Goal: Task Accomplishment & Management: Manage account settings

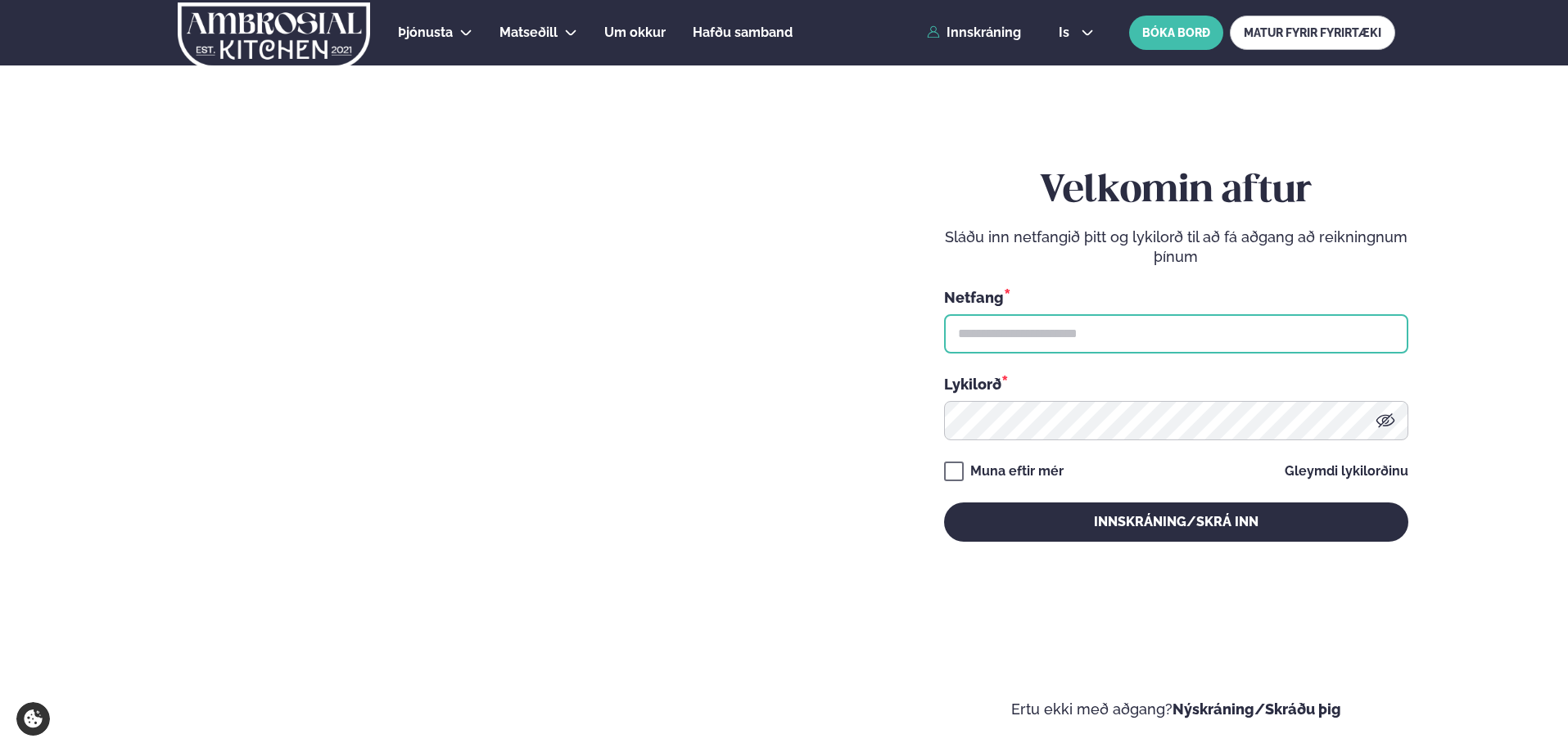
click at [1006, 333] on input "text" at bounding box center [1176, 334] width 464 height 39
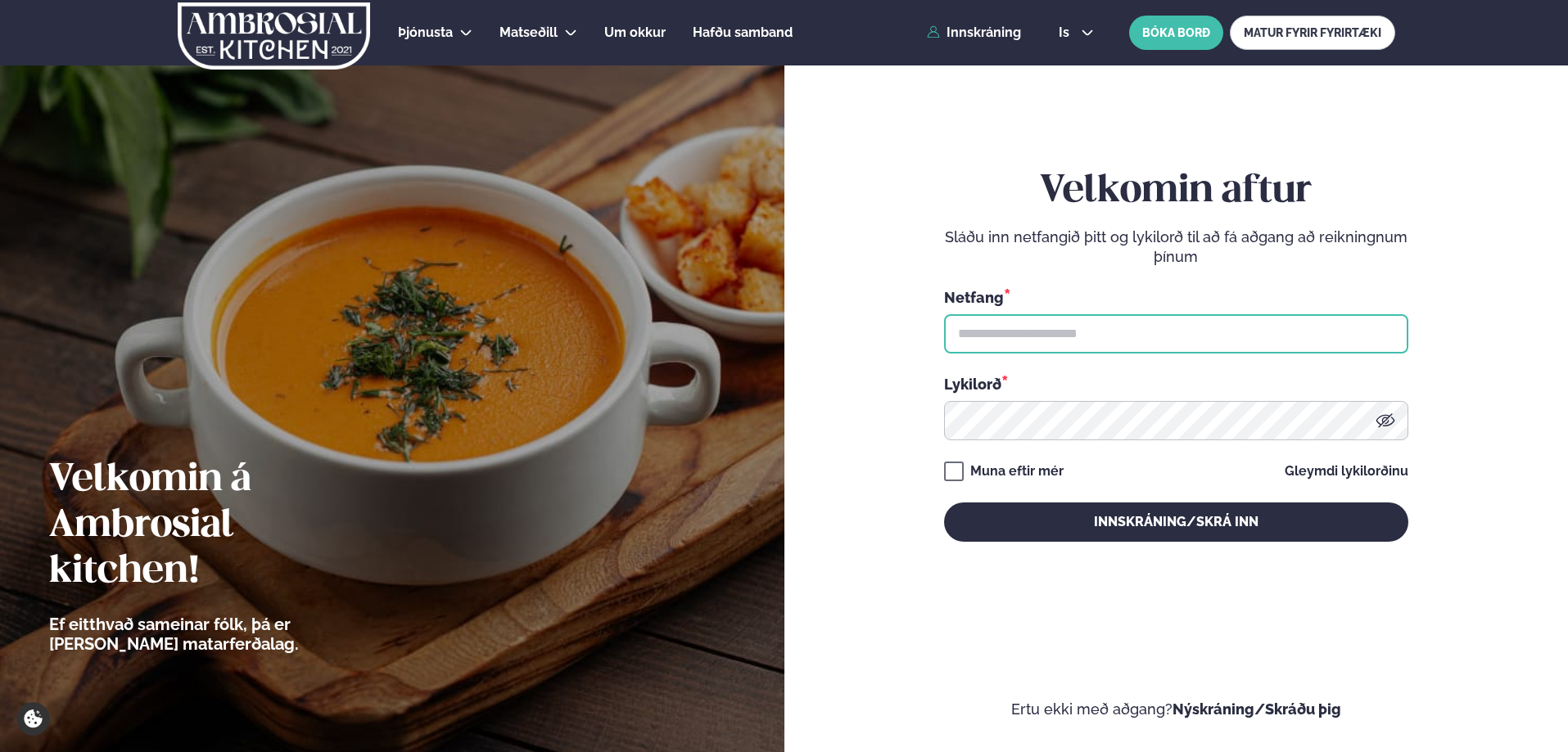
type input "**********"
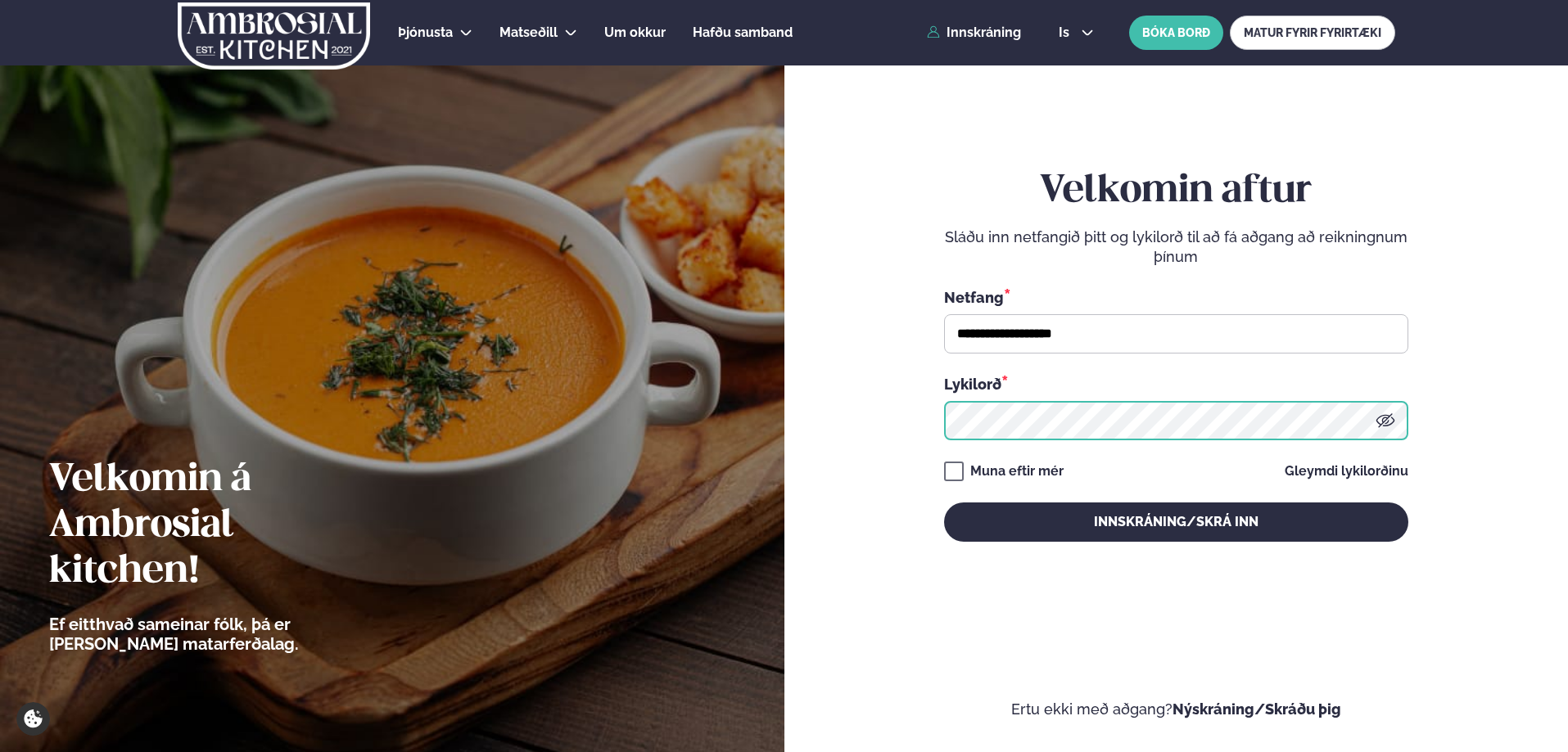
click at [944, 503] on button "Innskráning/Skrá inn" at bounding box center [1176, 522] width 464 height 39
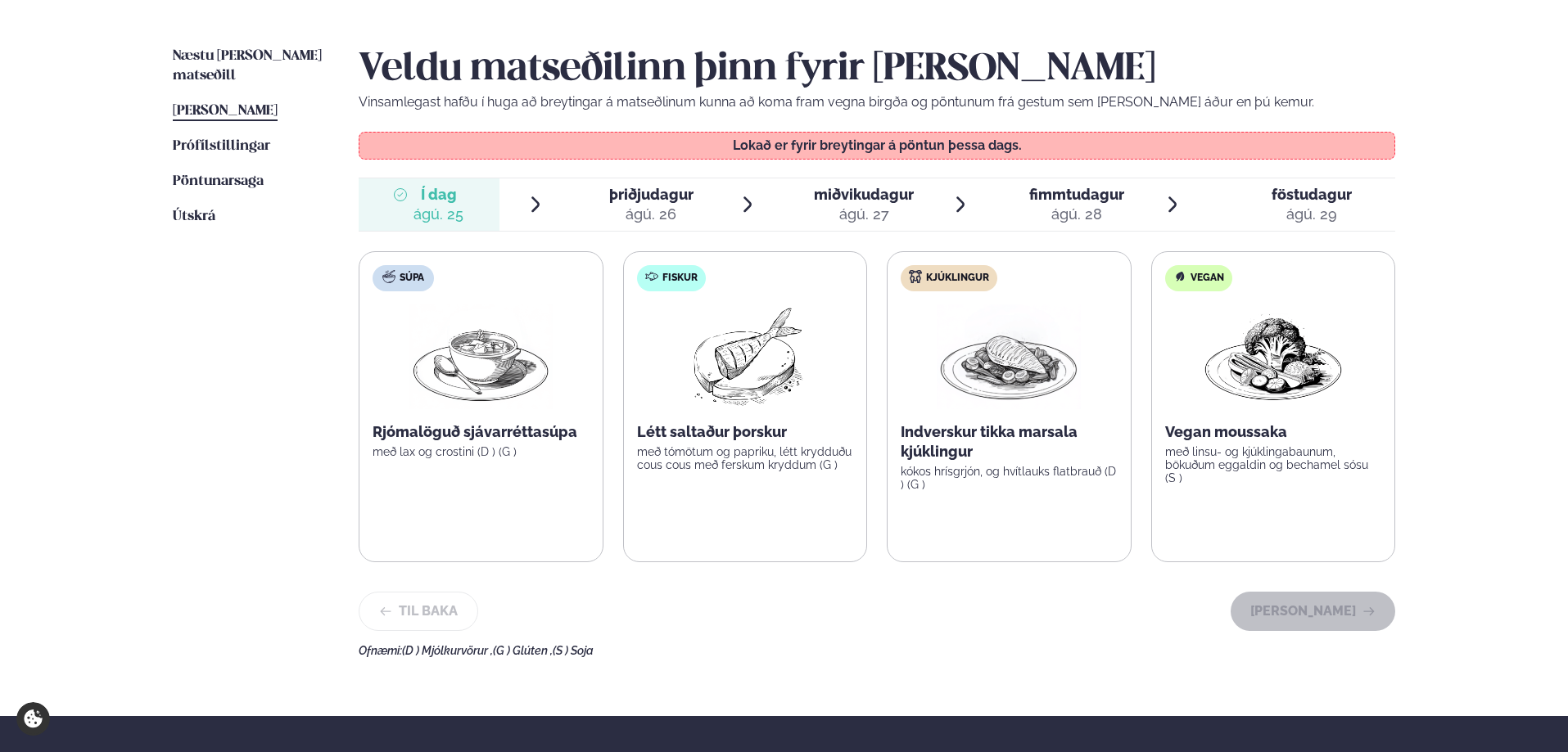
scroll to position [409, 0]
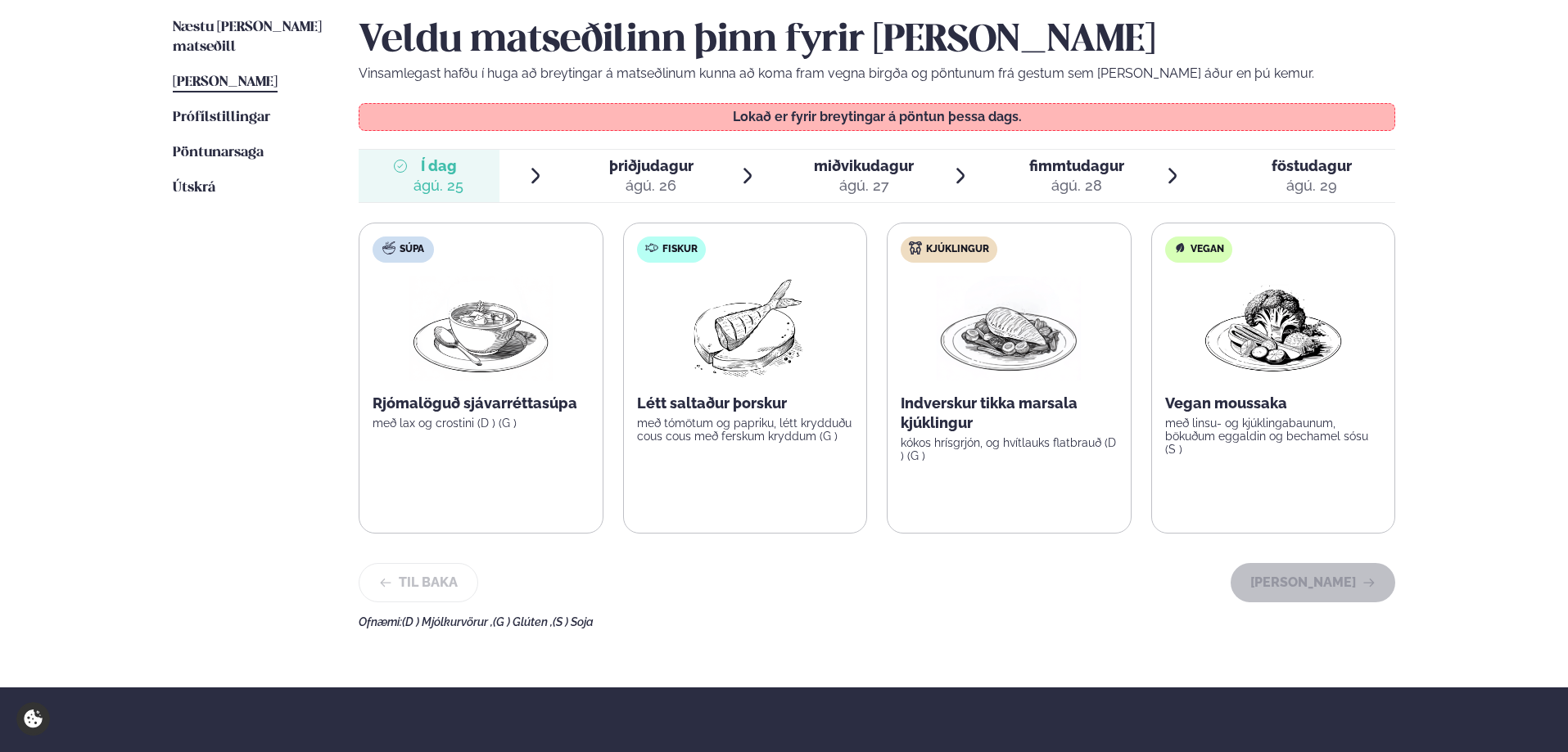
click at [673, 179] on div "ágú. 26" at bounding box center [651, 185] width 84 height 20
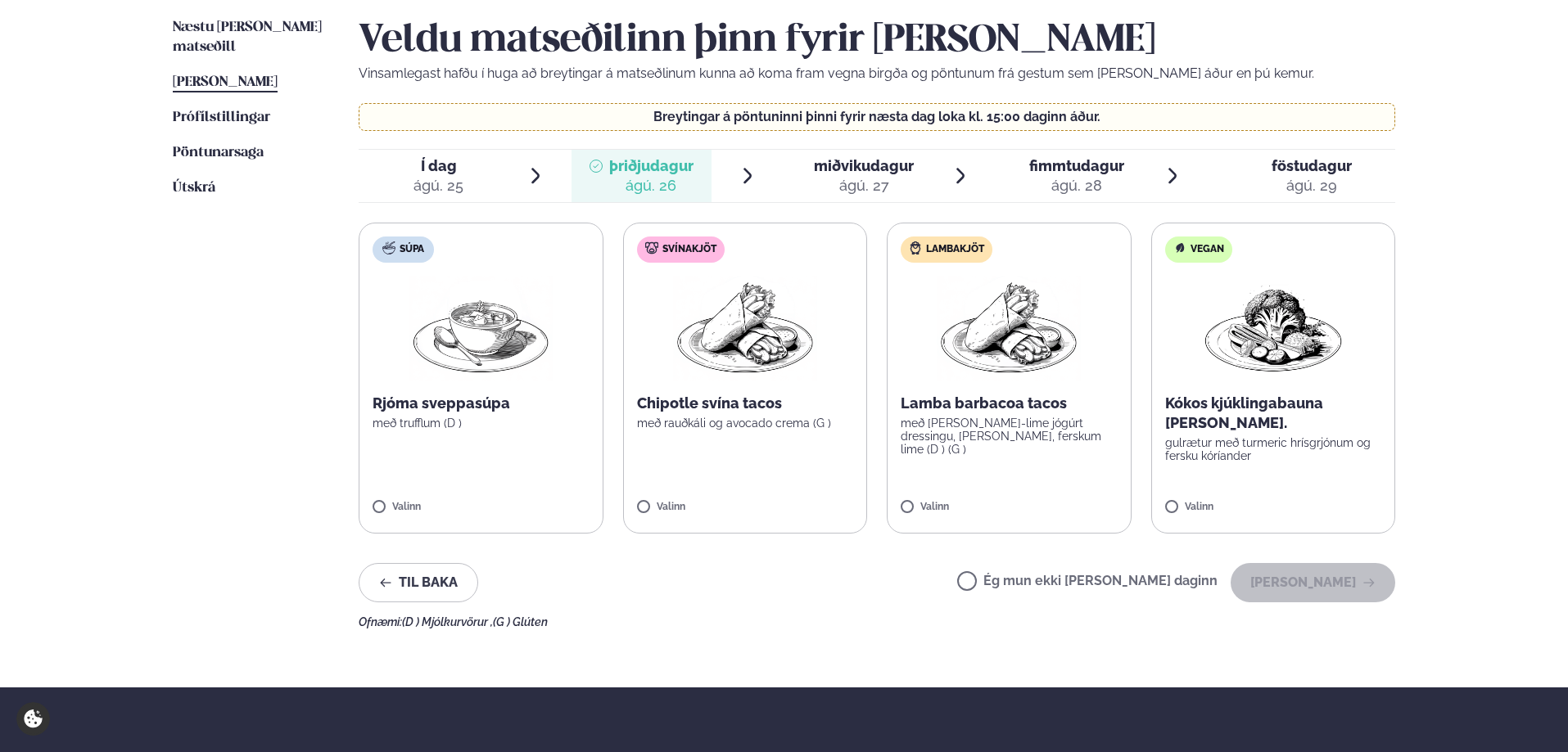
click at [848, 179] on div "ágú. 27" at bounding box center [863, 185] width 100 height 20
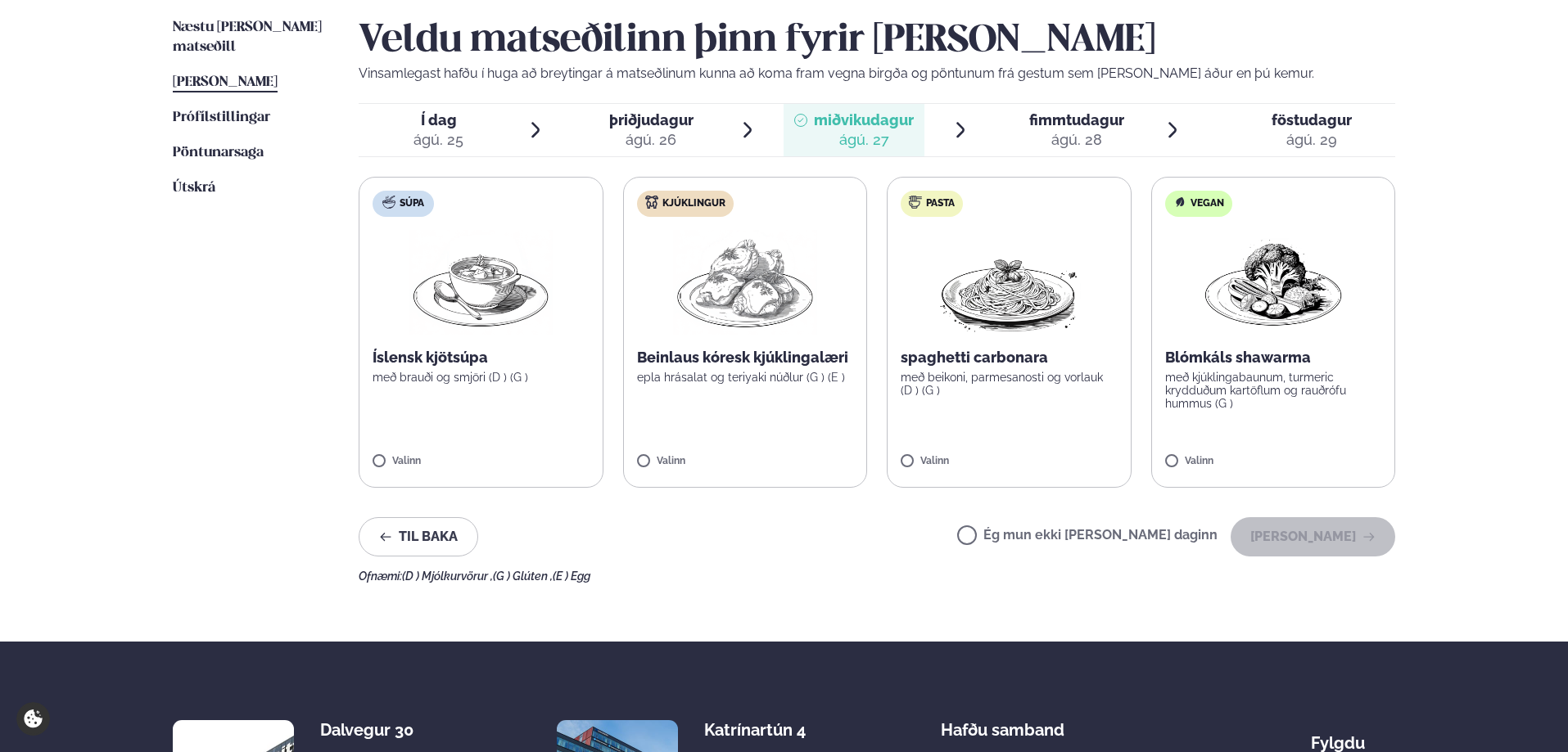
click at [1059, 129] on div "fimmtudagur fim." at bounding box center [1076, 120] width 95 height 20
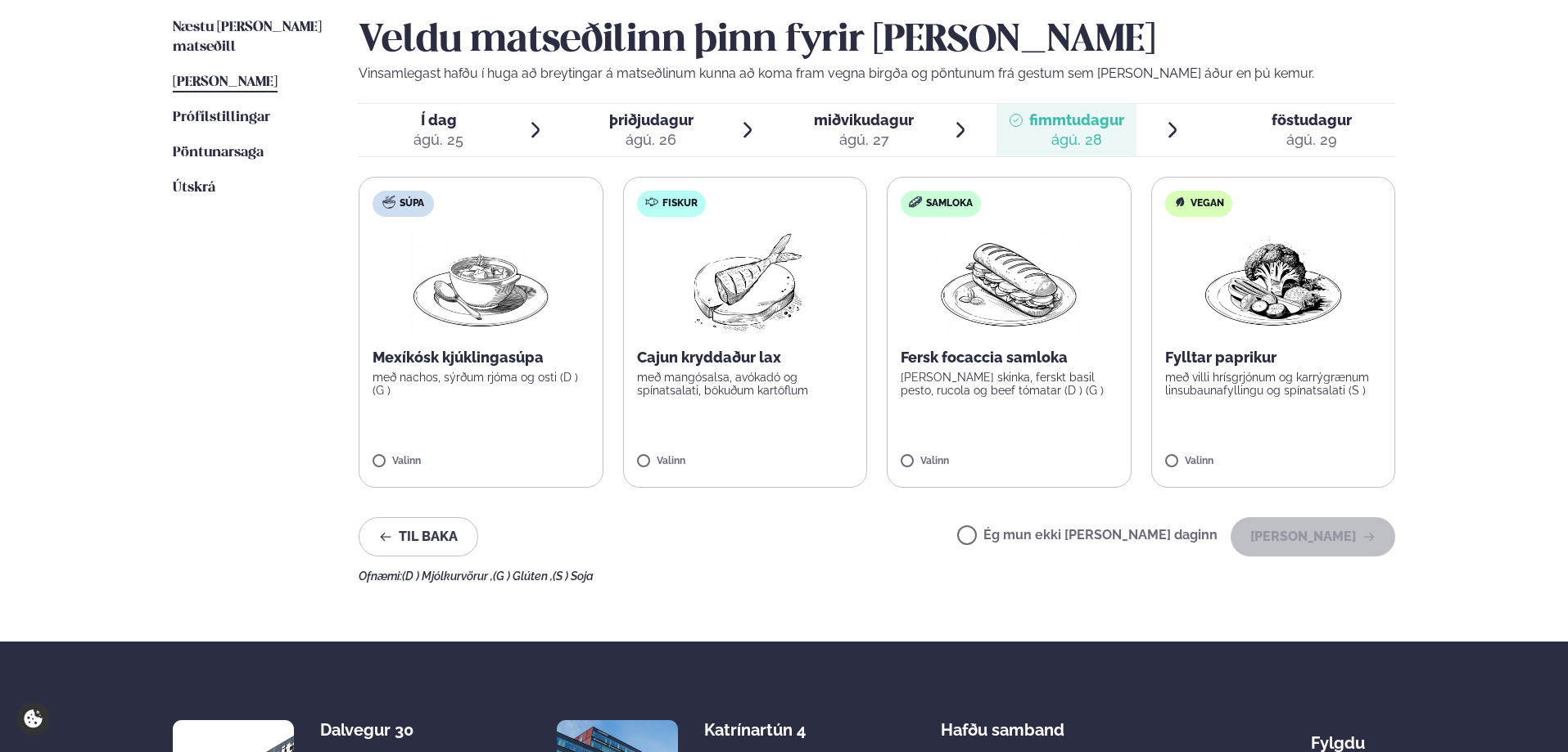
click at [1294, 143] on div "ágú. 29" at bounding box center [1311, 140] width 80 height 20
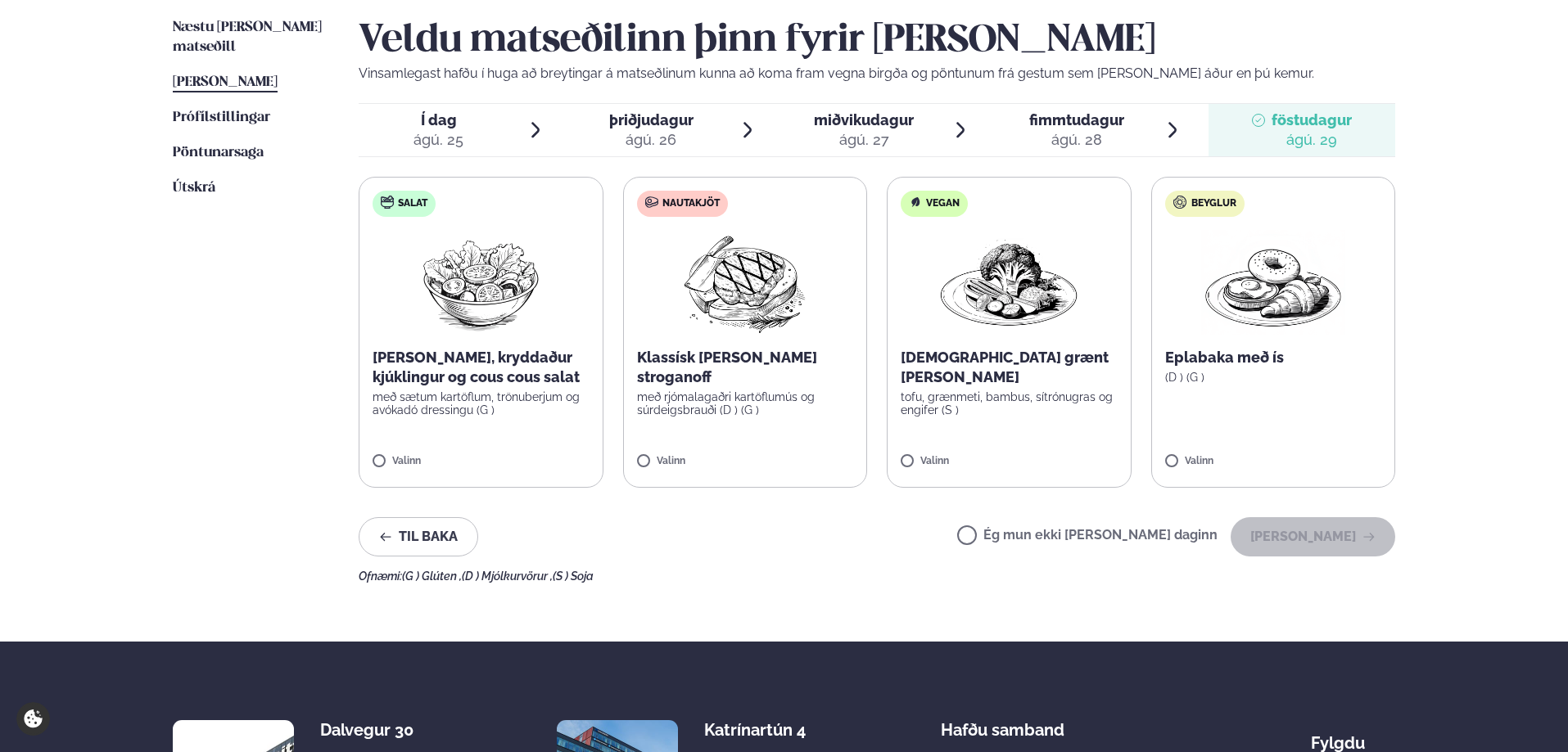
click at [880, 104] on span "miðvikudagur mið. [DATE]" at bounding box center [853, 129] width 141 height 52
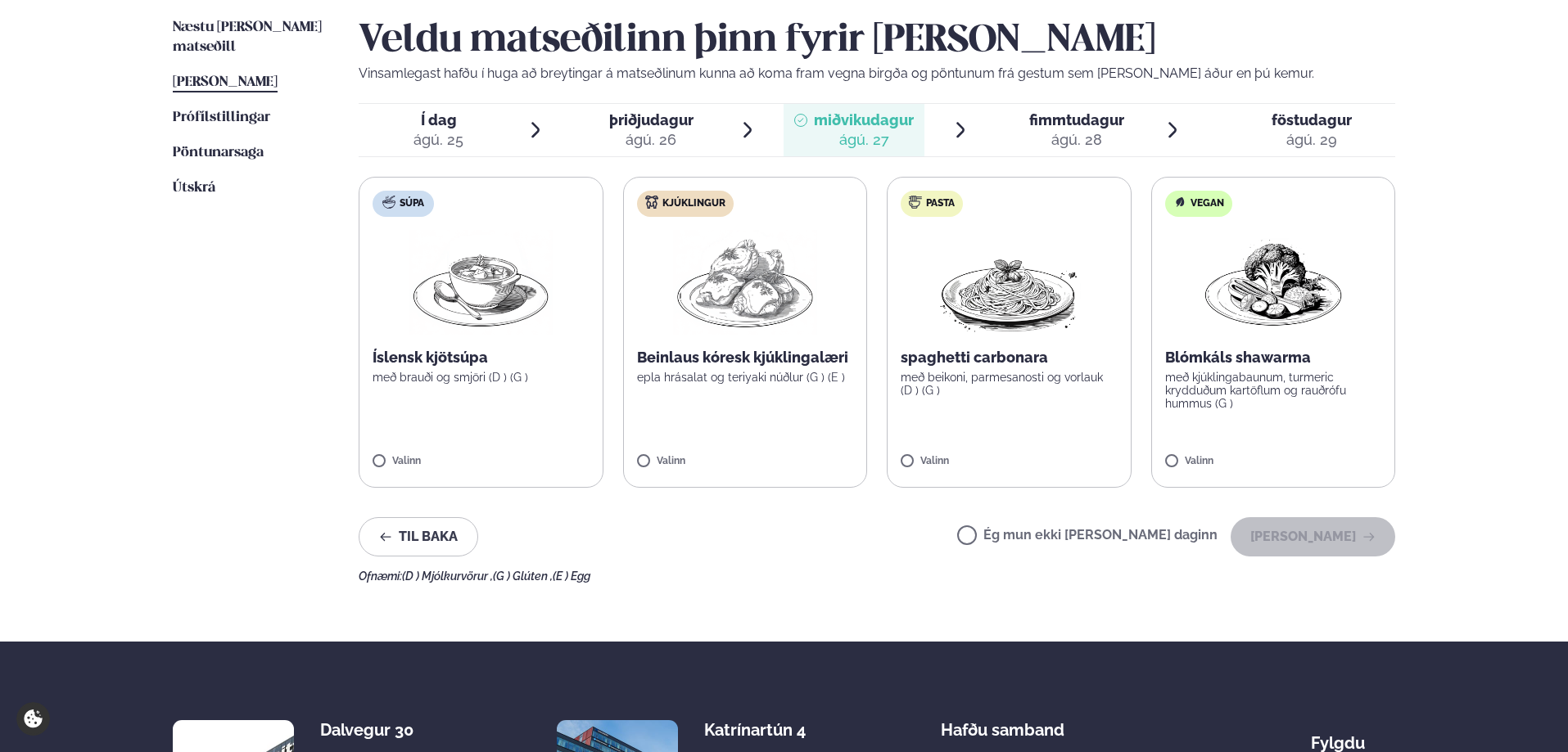
click at [636, 120] on span "þriðjudagur" at bounding box center [651, 119] width 84 height 17
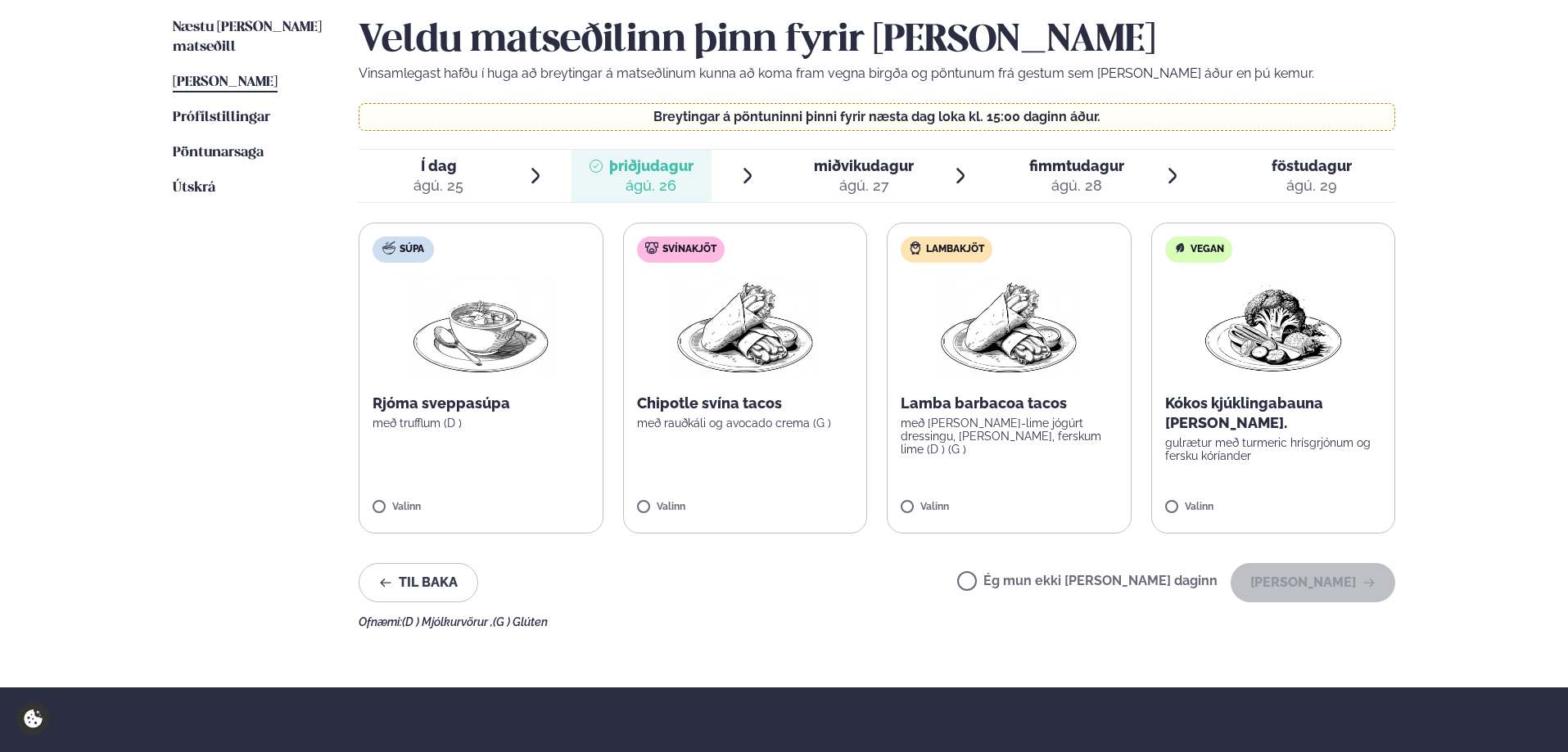
click at [450, 190] on div "ágú. 25" at bounding box center [438, 185] width 50 height 20
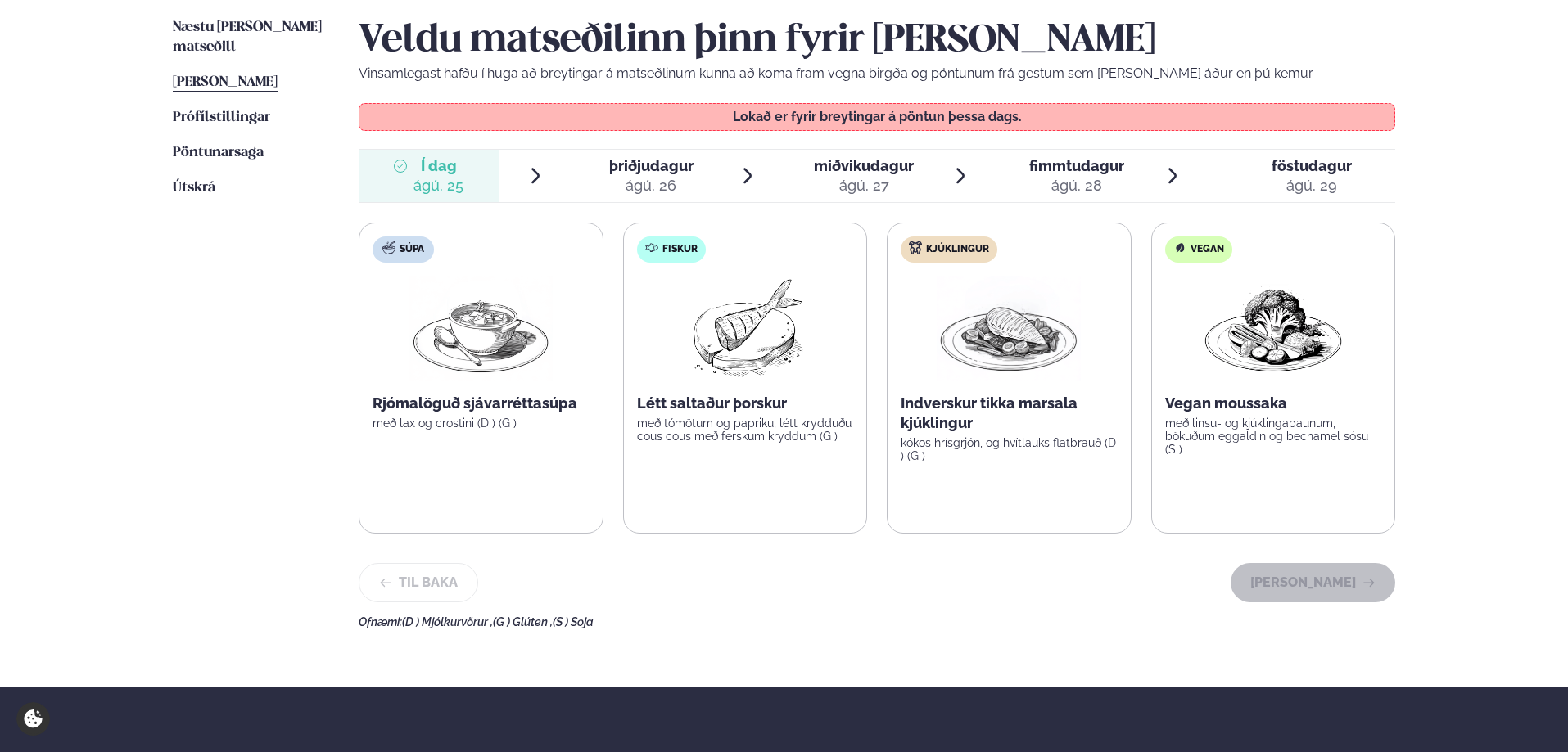
click at [648, 173] on span "þriðjudagur" at bounding box center [651, 165] width 84 height 17
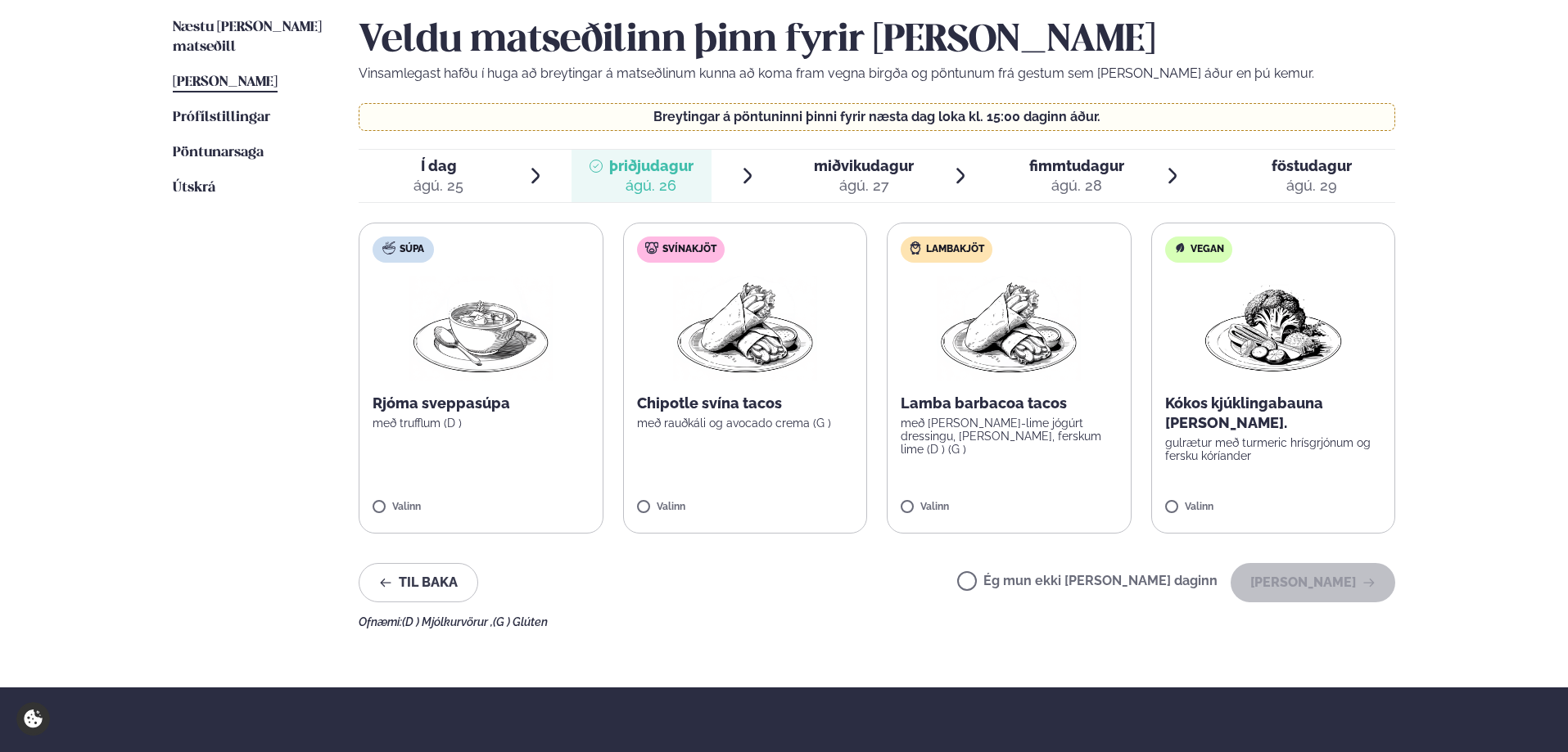
click at [866, 160] on span "miðvikudagur" at bounding box center [863, 165] width 100 height 17
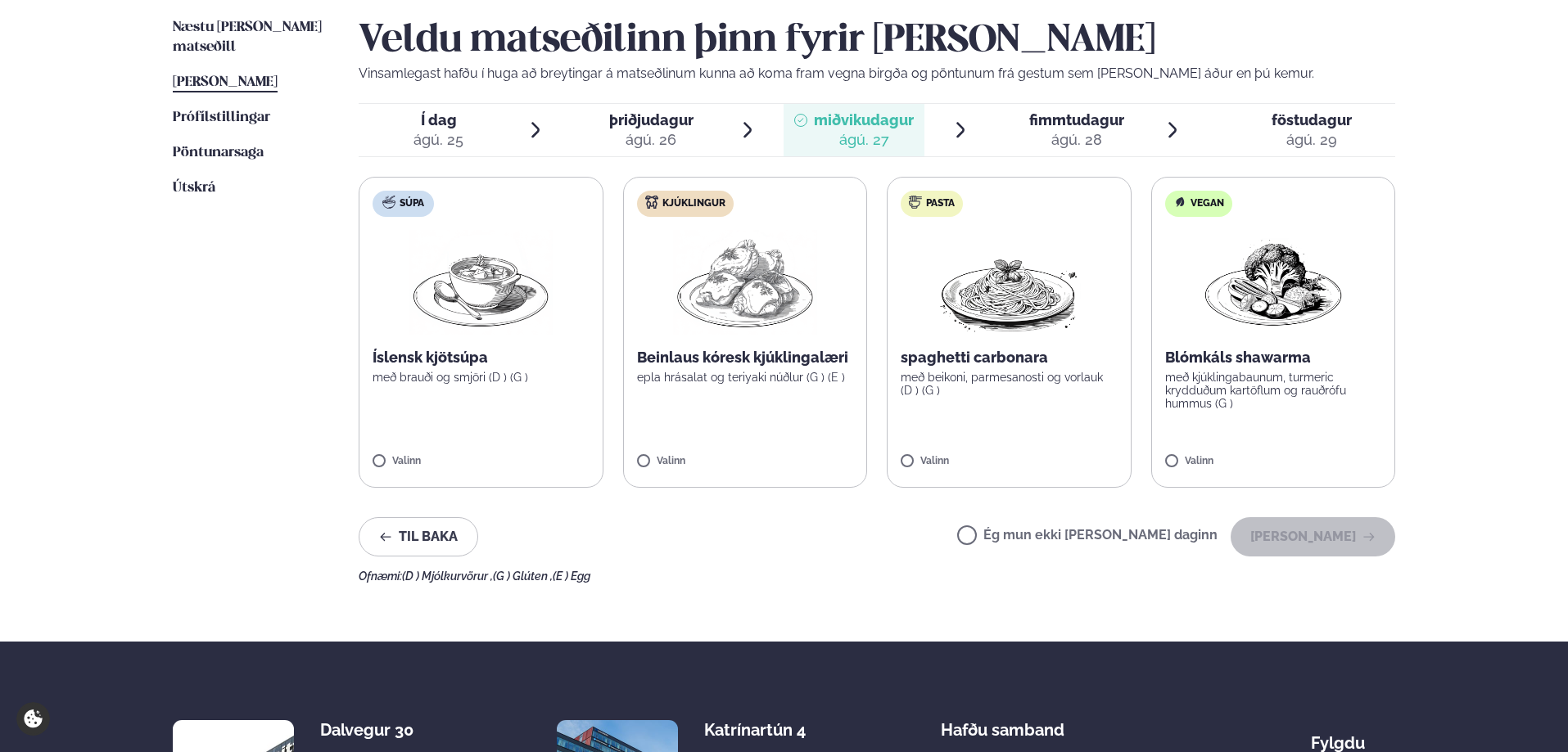
click at [1088, 123] on span "fimmtudagur" at bounding box center [1076, 119] width 95 height 17
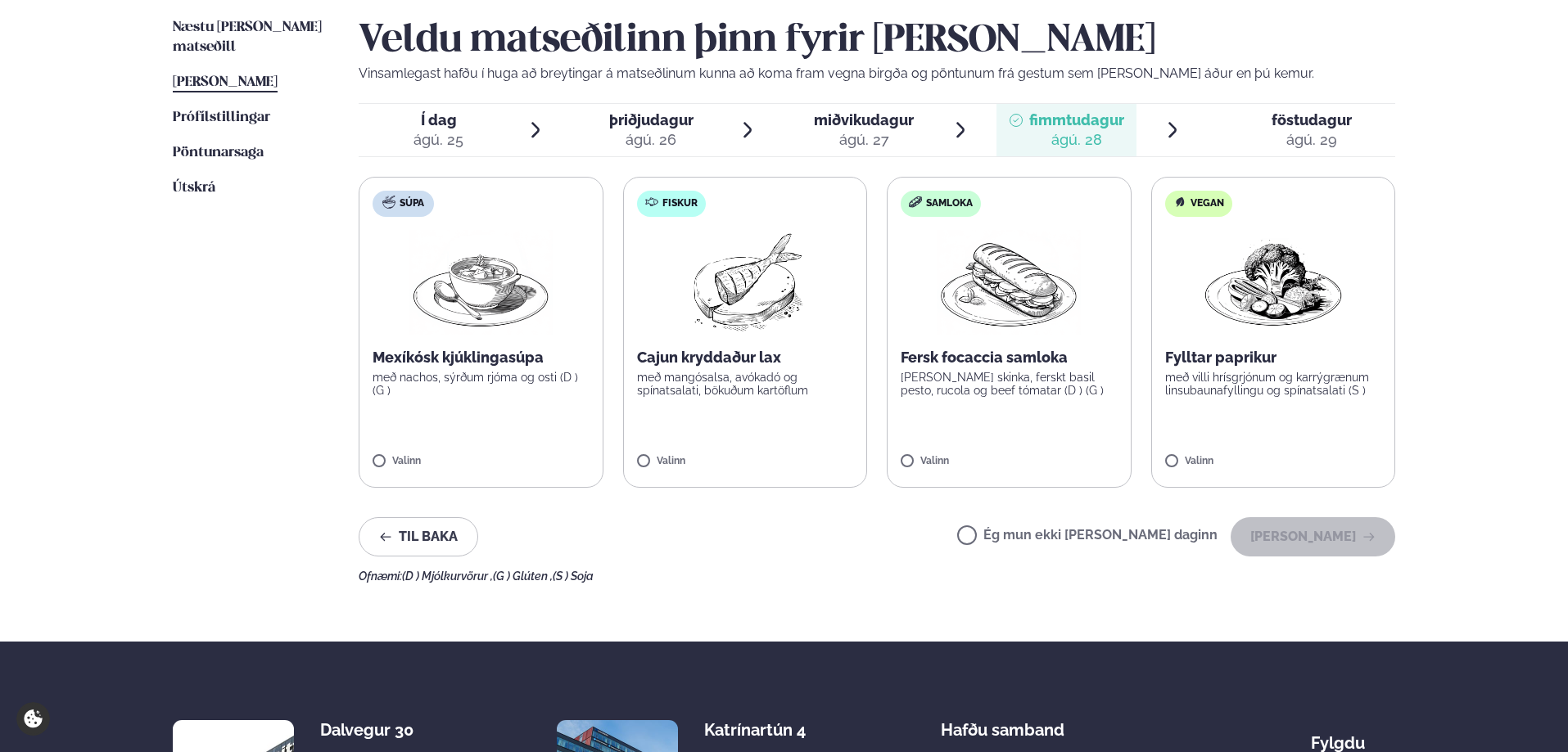
click at [1287, 124] on span "föstudagur" at bounding box center [1311, 119] width 80 height 17
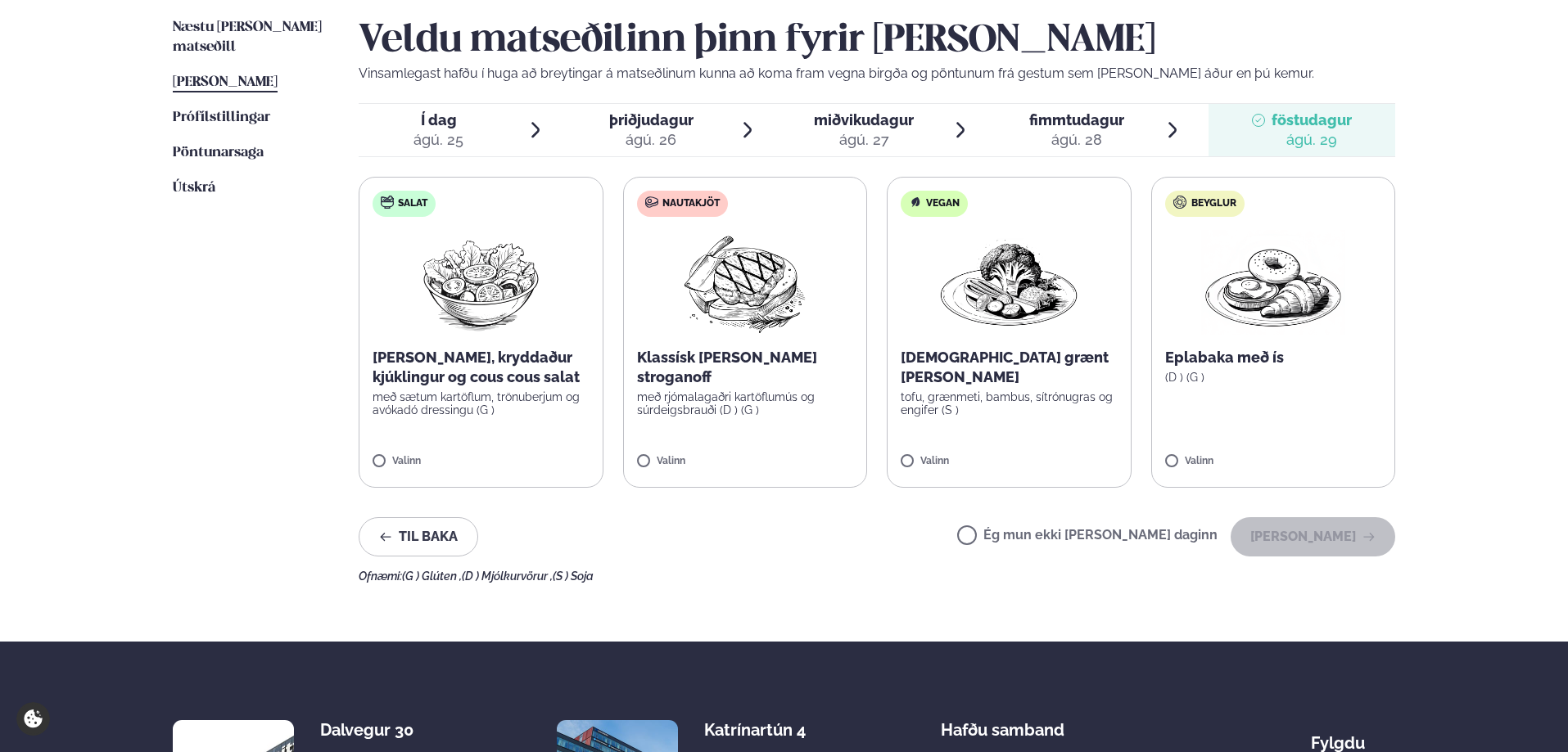
click at [637, 112] on span "þriðjudagur" at bounding box center [651, 119] width 84 height 17
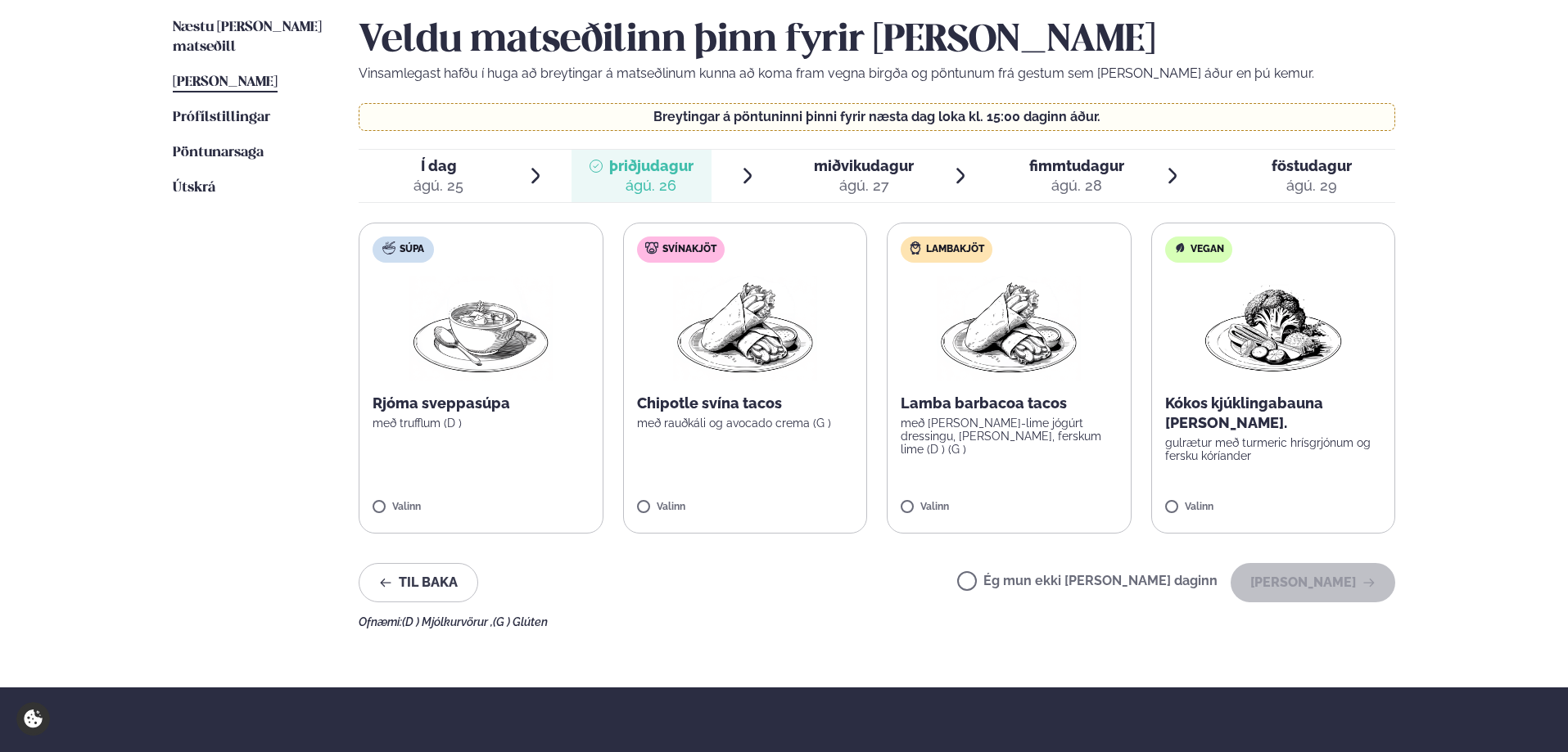
click at [858, 184] on div "ágú. 27" at bounding box center [863, 185] width 100 height 20
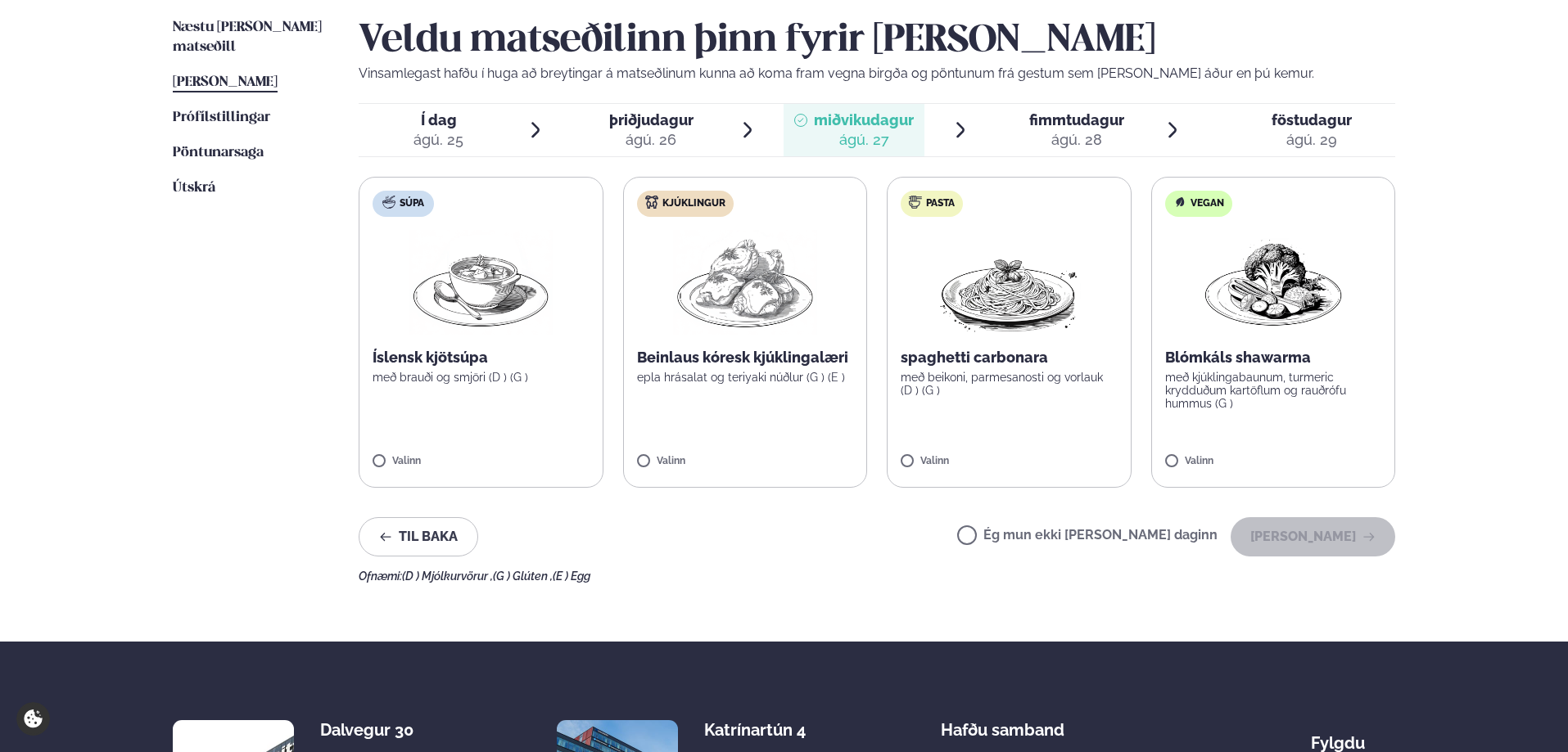
click at [661, 136] on div "ágú. 26" at bounding box center [651, 140] width 84 height 20
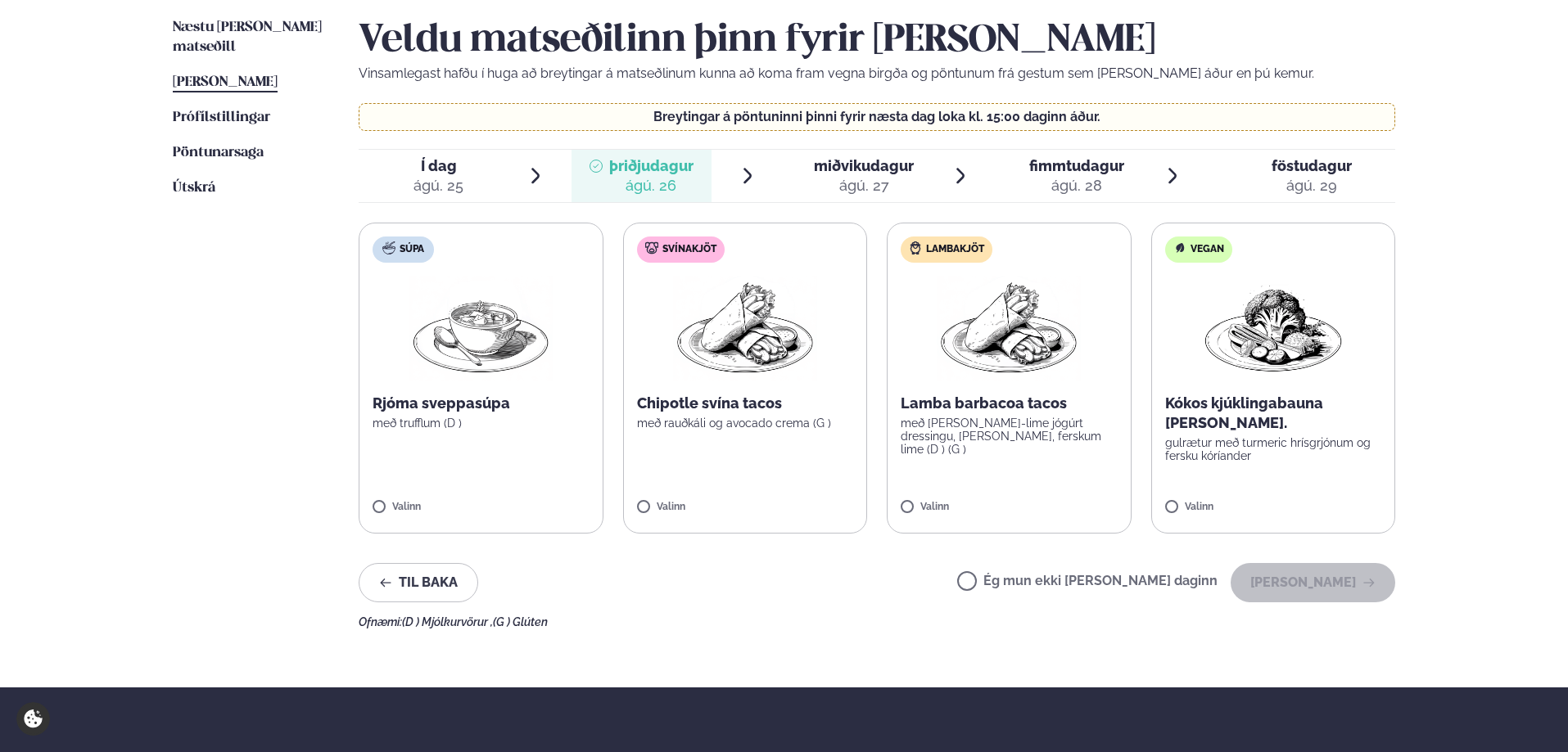
click at [860, 195] on div "ágú. 27" at bounding box center [863, 185] width 100 height 20
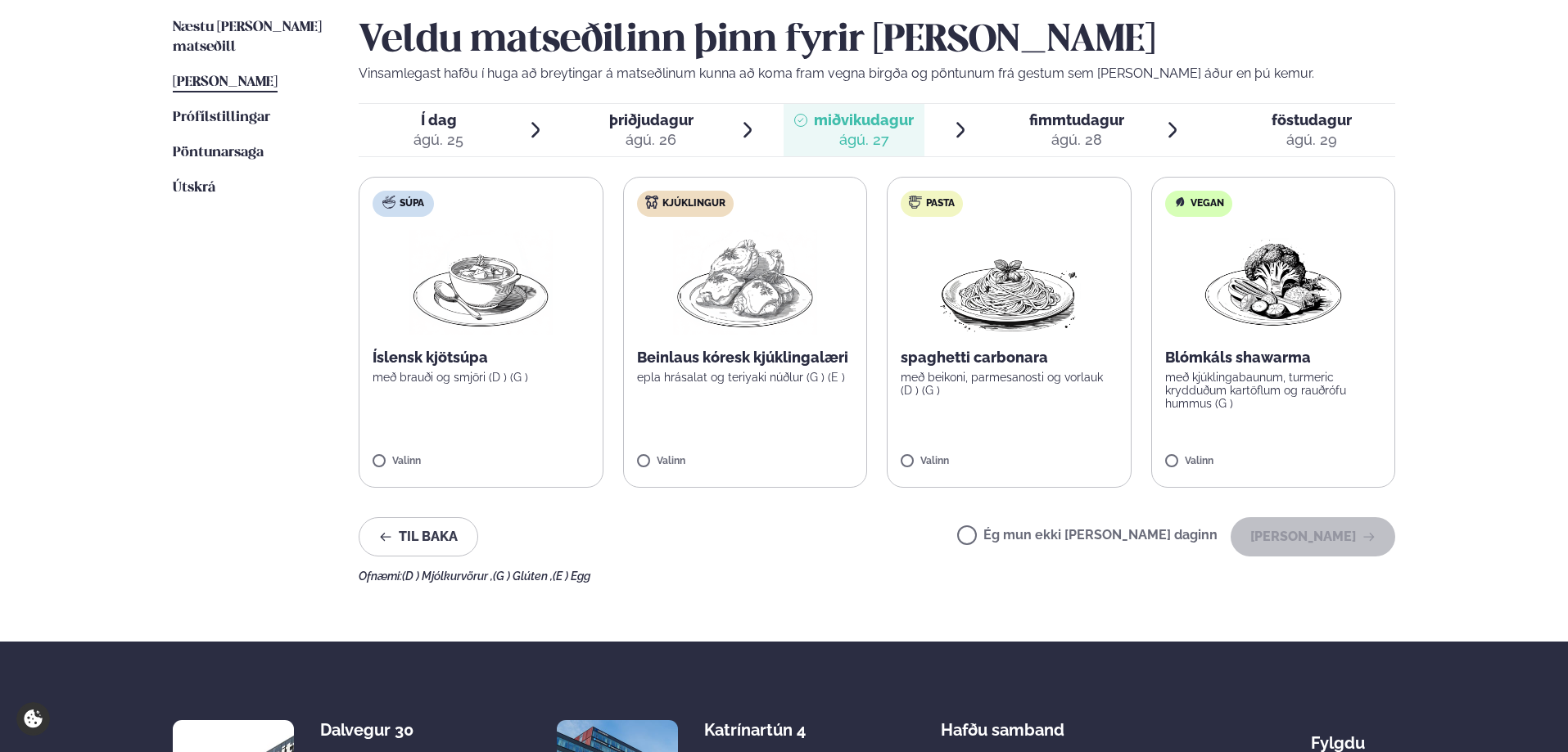
click at [648, 135] on div "ágú. 26" at bounding box center [651, 140] width 84 height 20
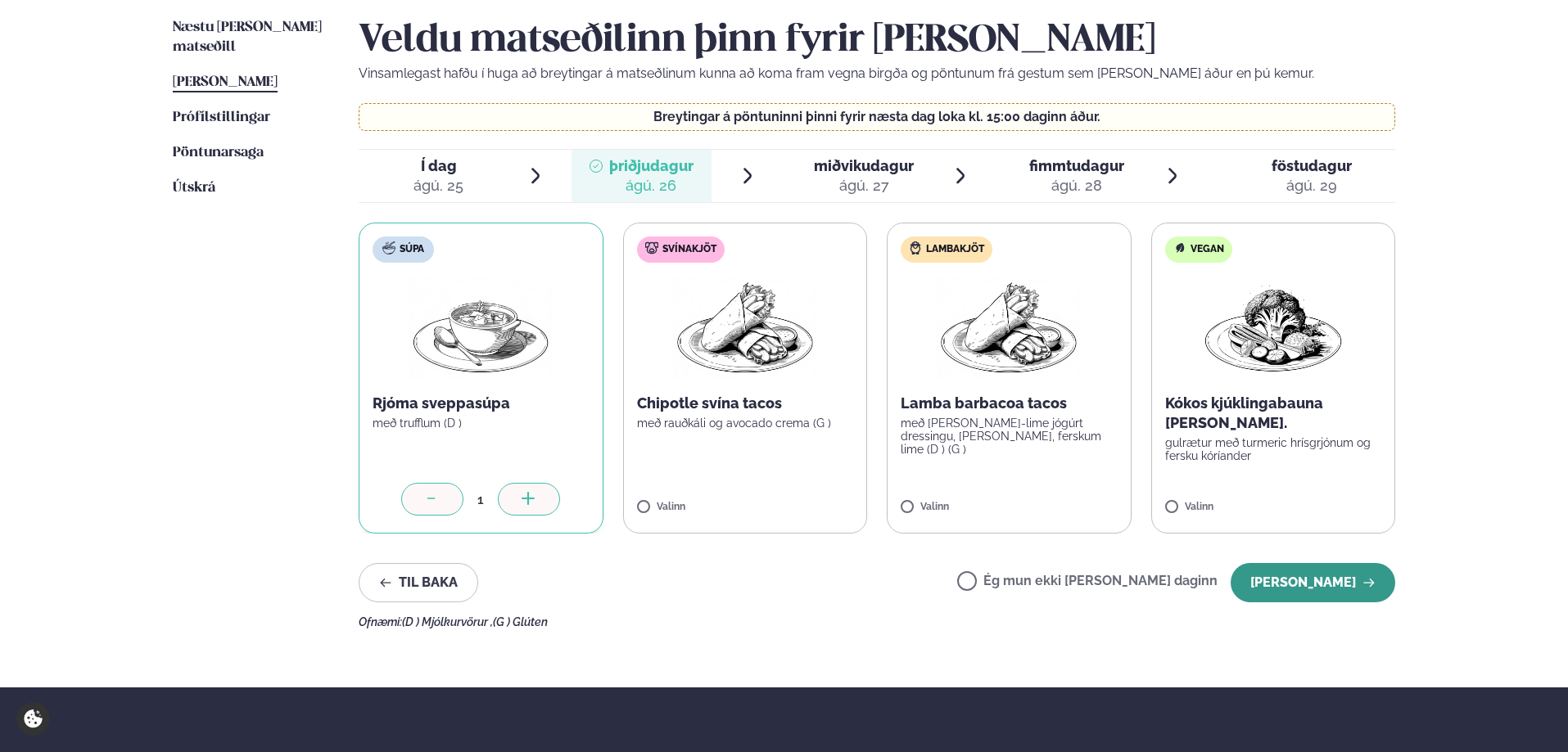
click at [1350, 584] on button "[PERSON_NAME]" at bounding box center [1313, 582] width 165 height 39
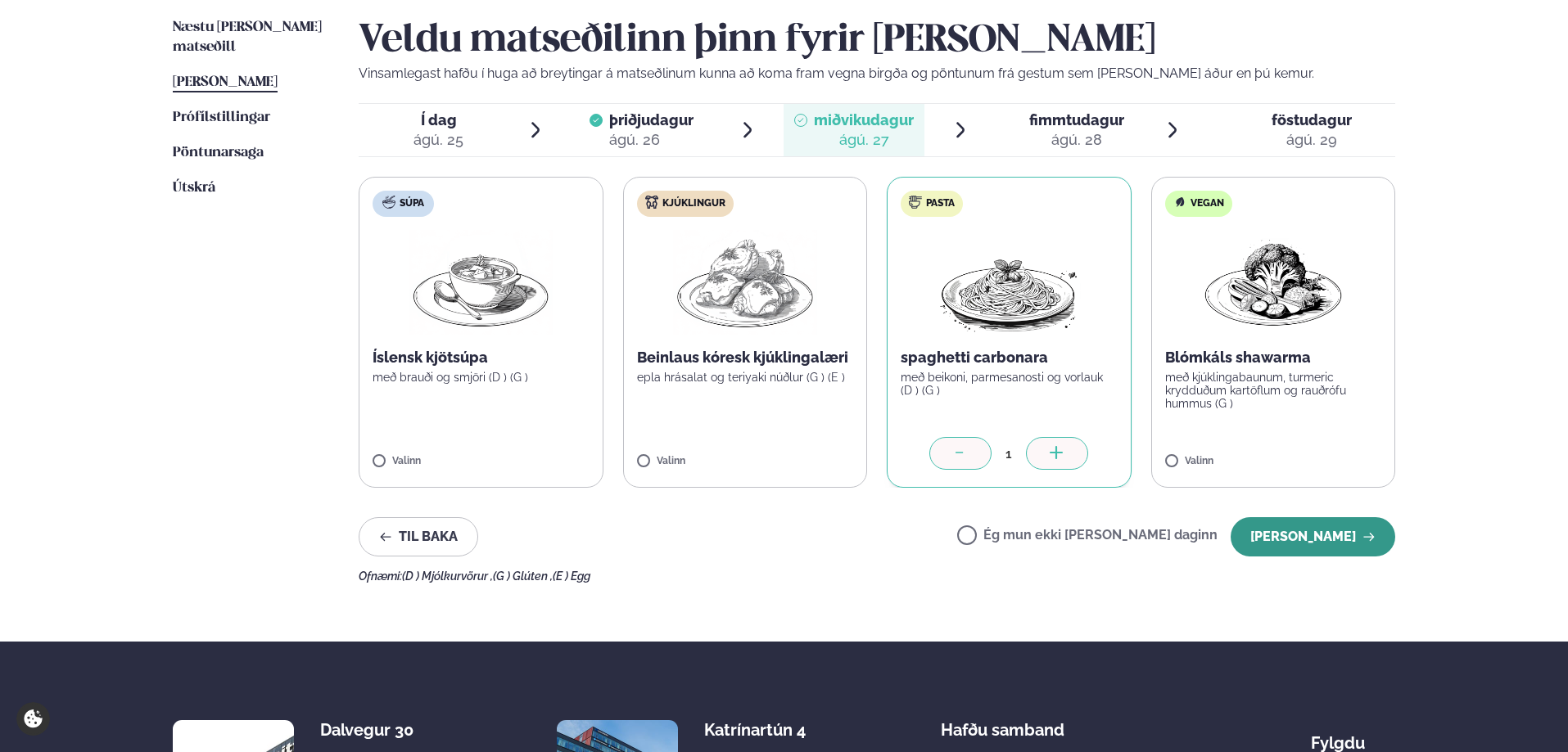
click at [1299, 546] on button "[PERSON_NAME]" at bounding box center [1313, 537] width 165 height 39
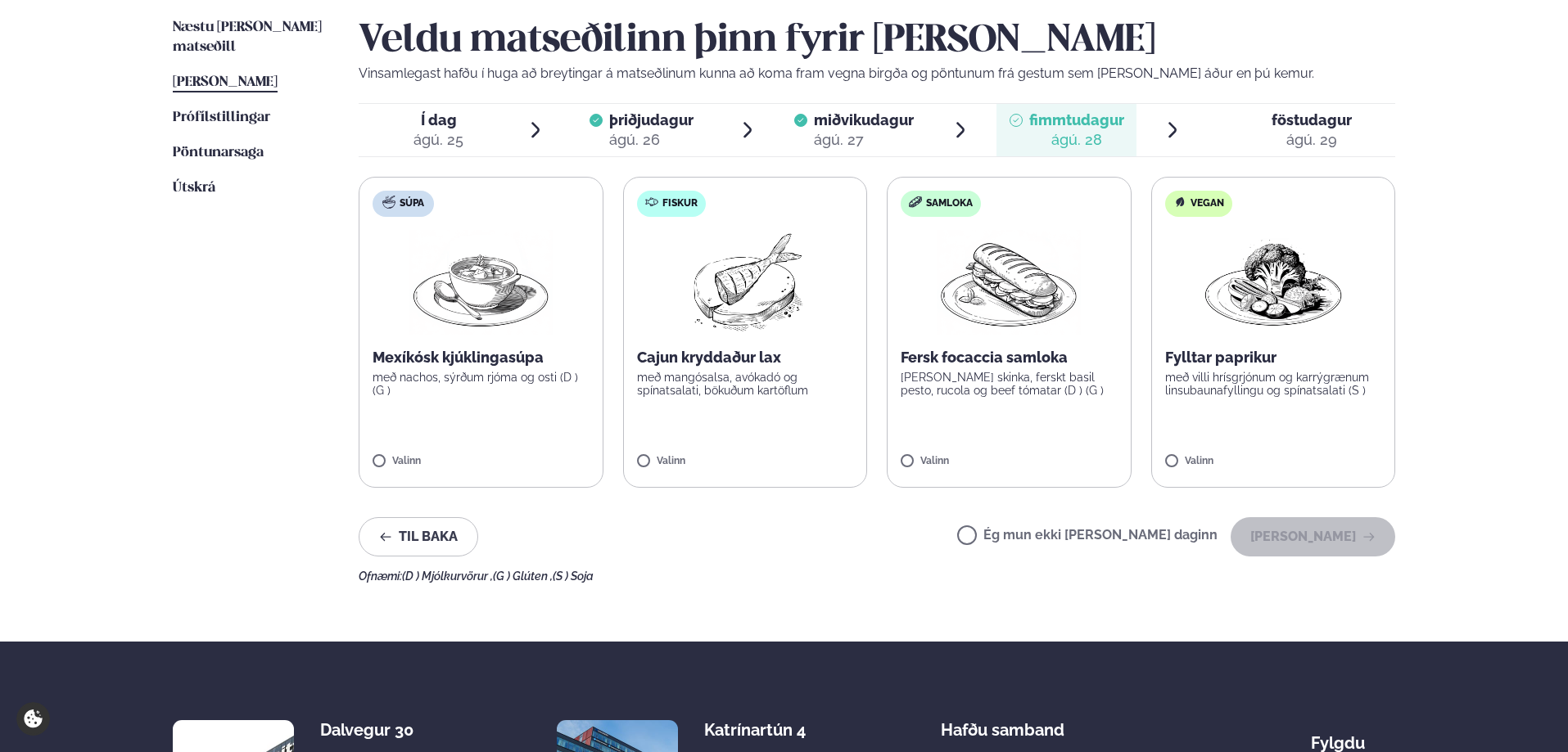
click at [372, 460] on label "Súpa Mexíkósk kjúklingasúpa með nachos, sýrðum rjóma og osti (D ) (G ) Valinn" at bounding box center [481, 331] width 245 height 310
click at [1302, 532] on button "[PERSON_NAME]" at bounding box center [1313, 537] width 165 height 39
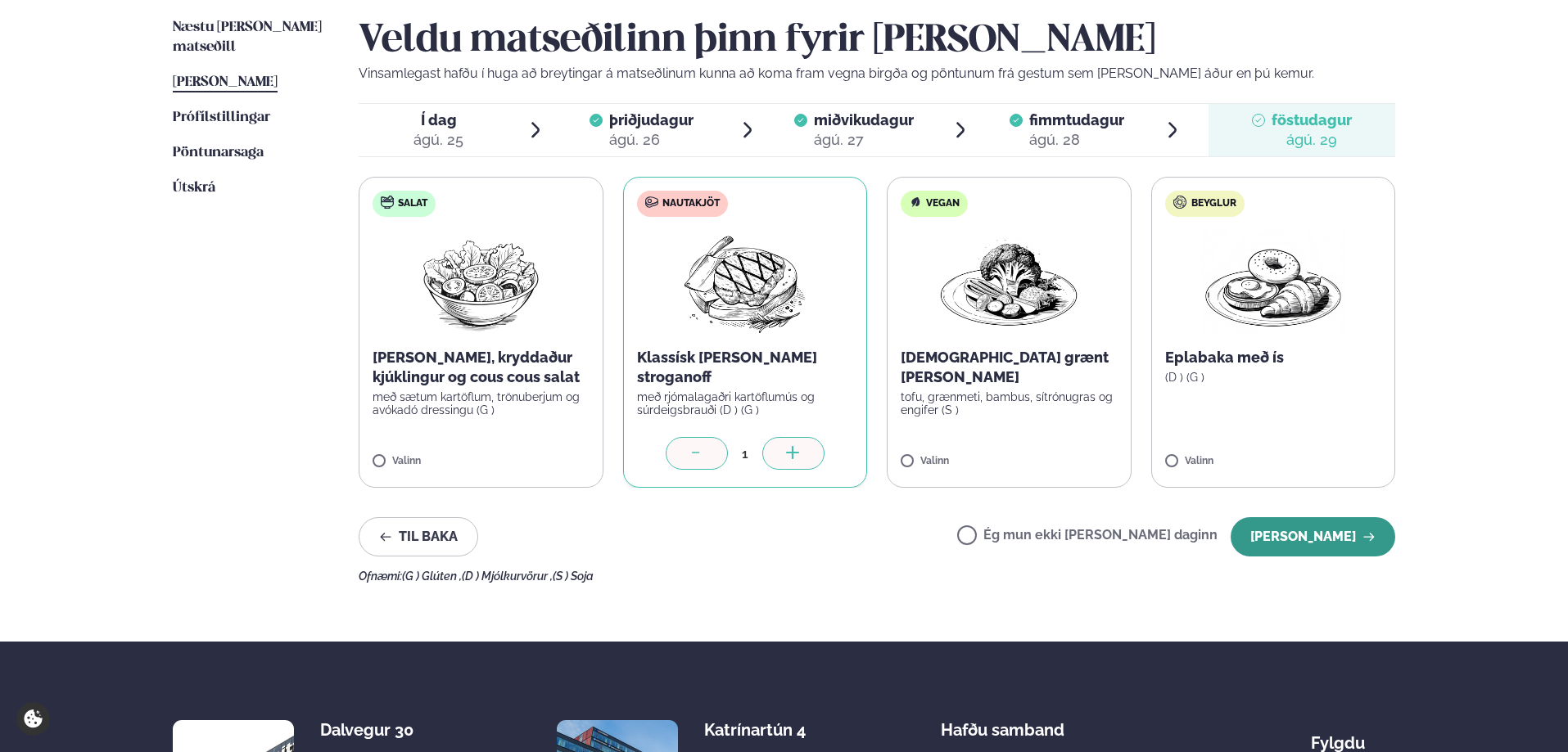
click at [1324, 538] on button "[PERSON_NAME]" at bounding box center [1313, 537] width 165 height 39
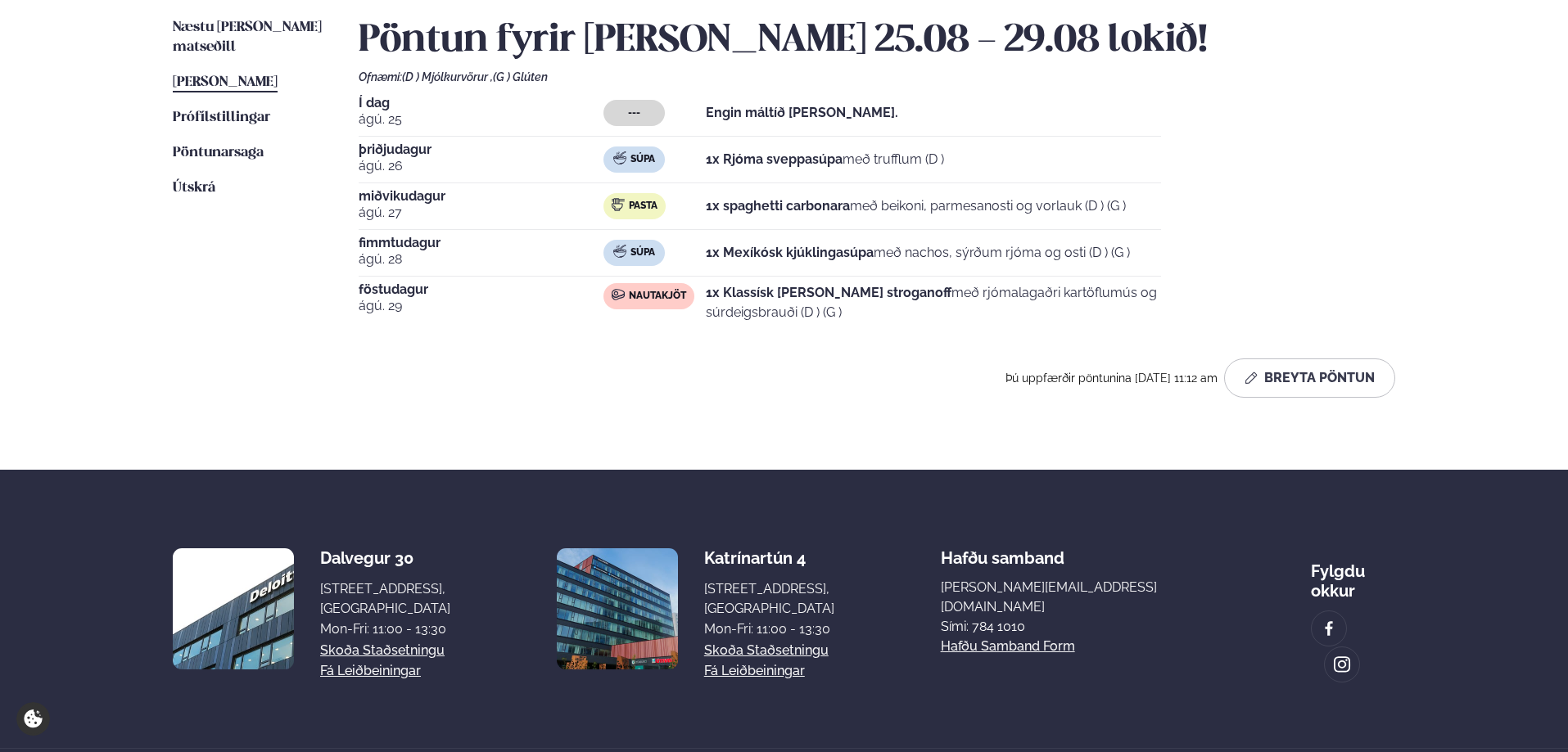
click at [182, 75] on span "[PERSON_NAME]" at bounding box center [225, 82] width 105 height 14
click at [244, 75] on span "[PERSON_NAME]" at bounding box center [225, 82] width 105 height 14
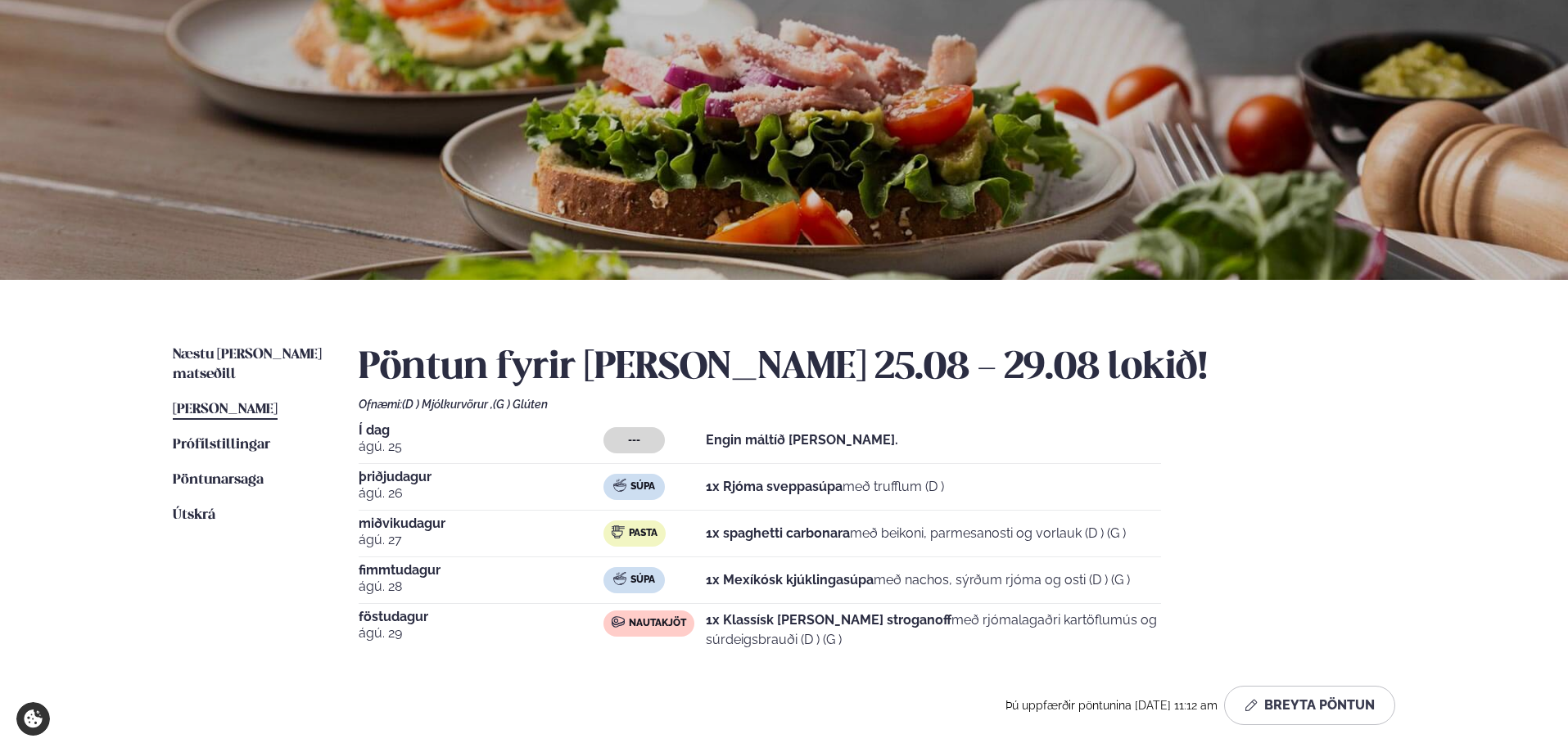
scroll to position [0, 0]
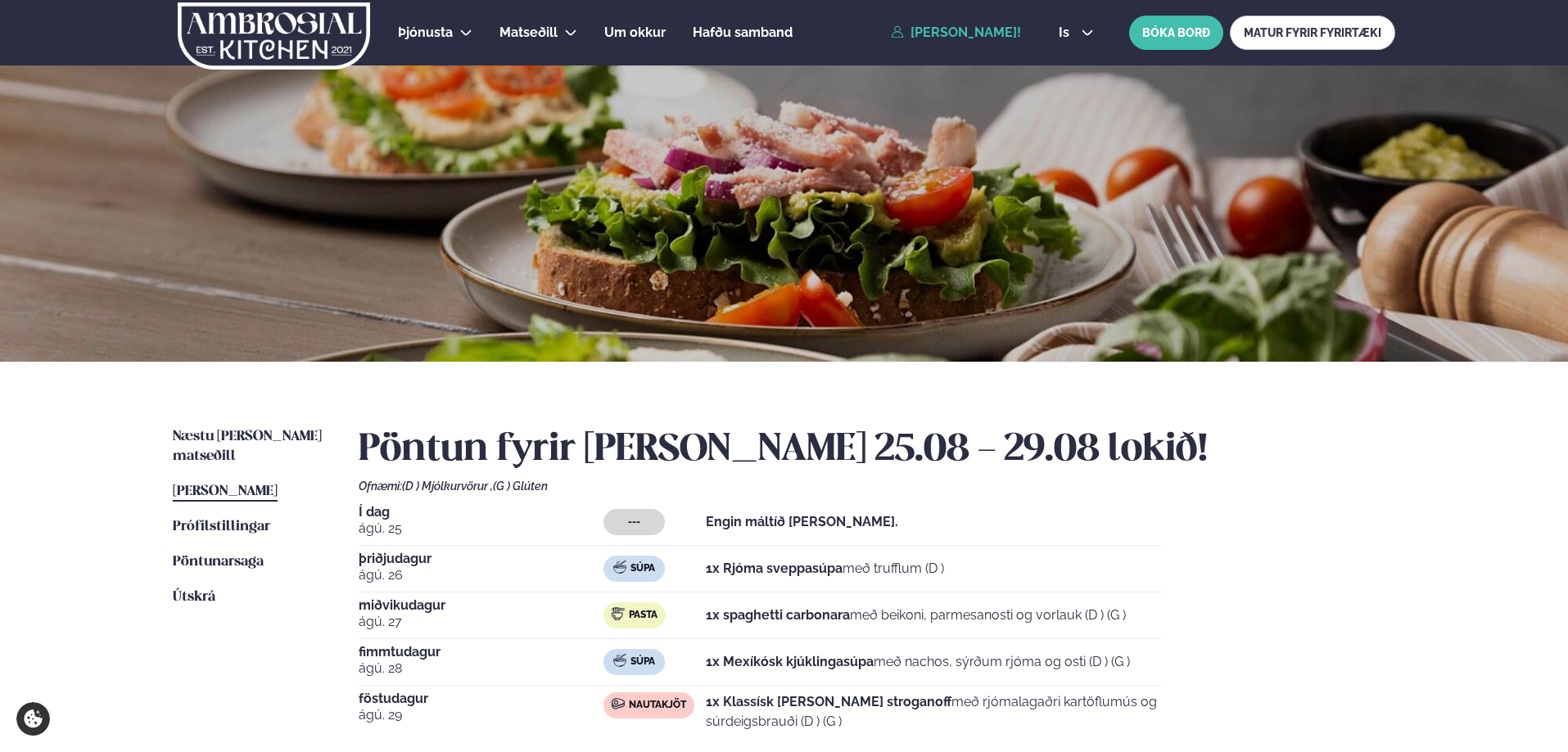
click at [244, 34] on img at bounding box center [273, 35] width 195 height 67
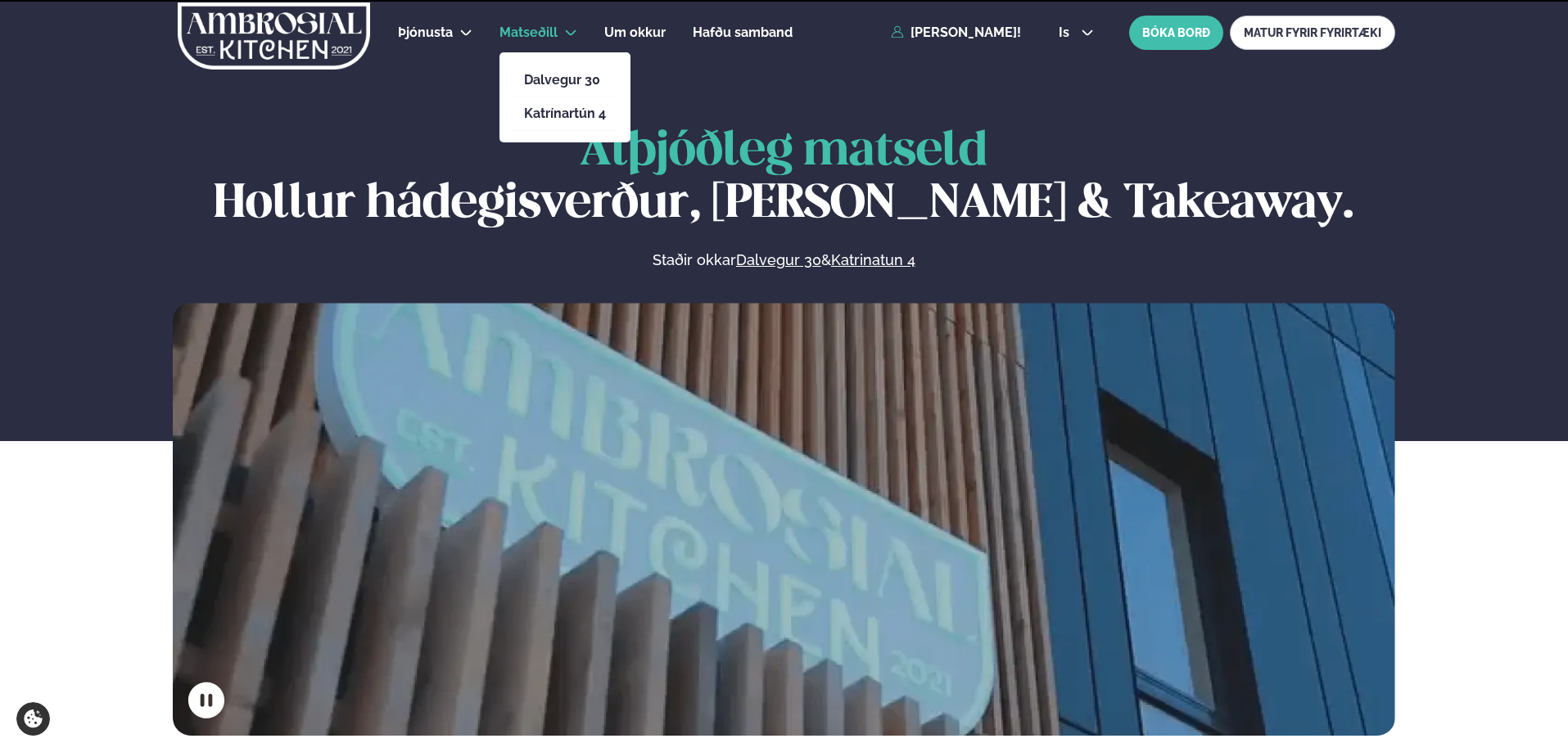
click at [526, 37] on span "Matseðill" at bounding box center [528, 33] width 58 height 16
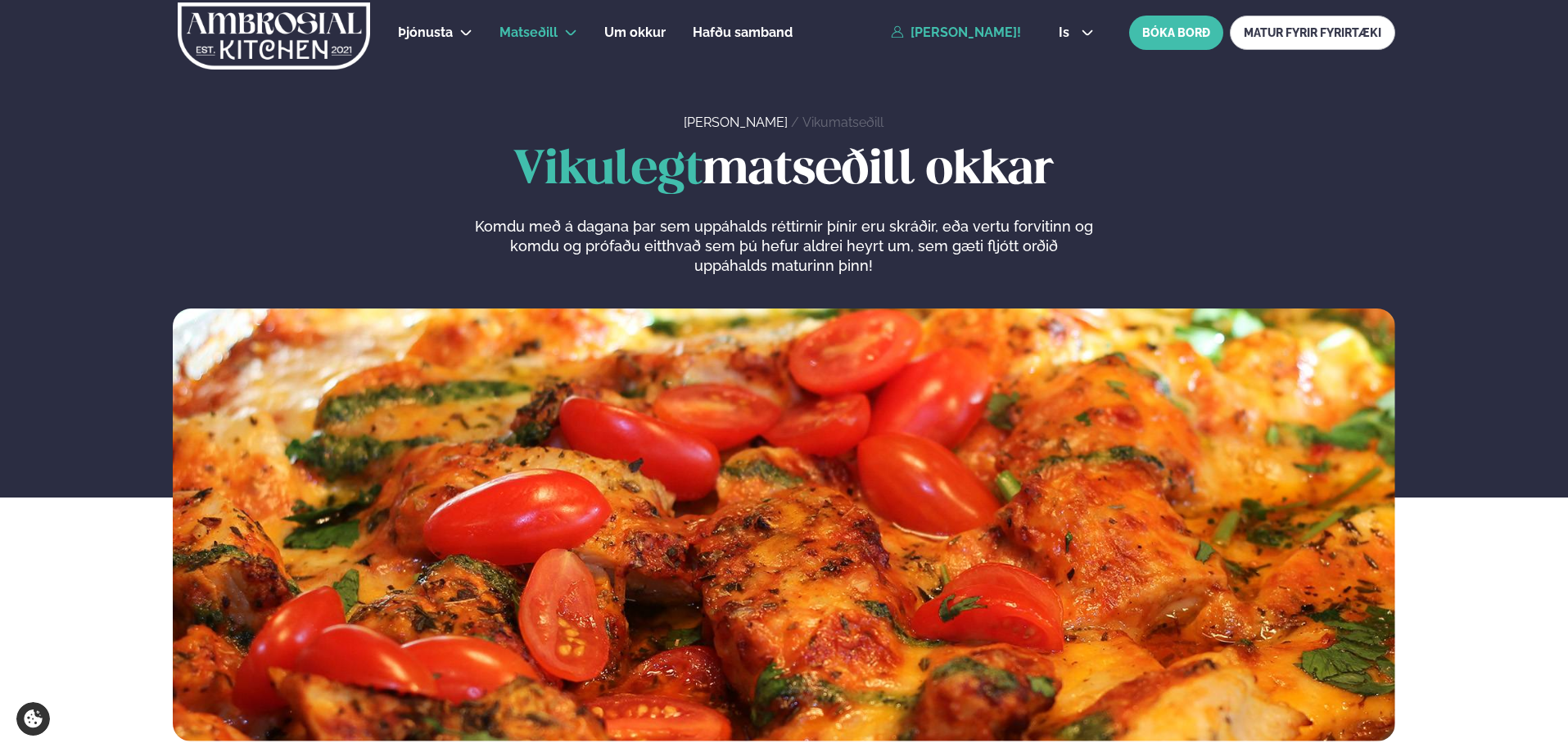
click at [964, 33] on link "[PERSON_NAME]!" at bounding box center [956, 33] width 130 height 15
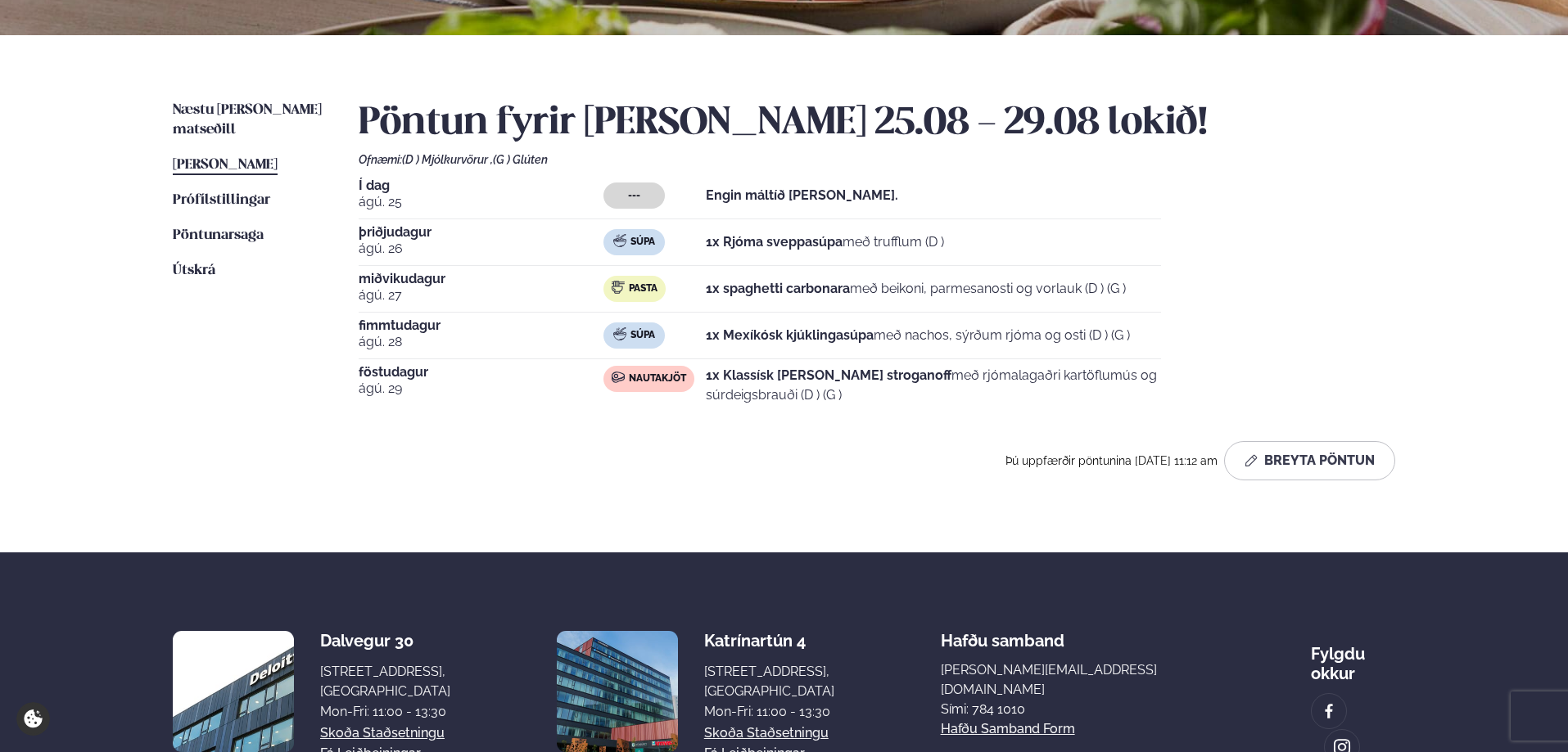
scroll to position [327, 0]
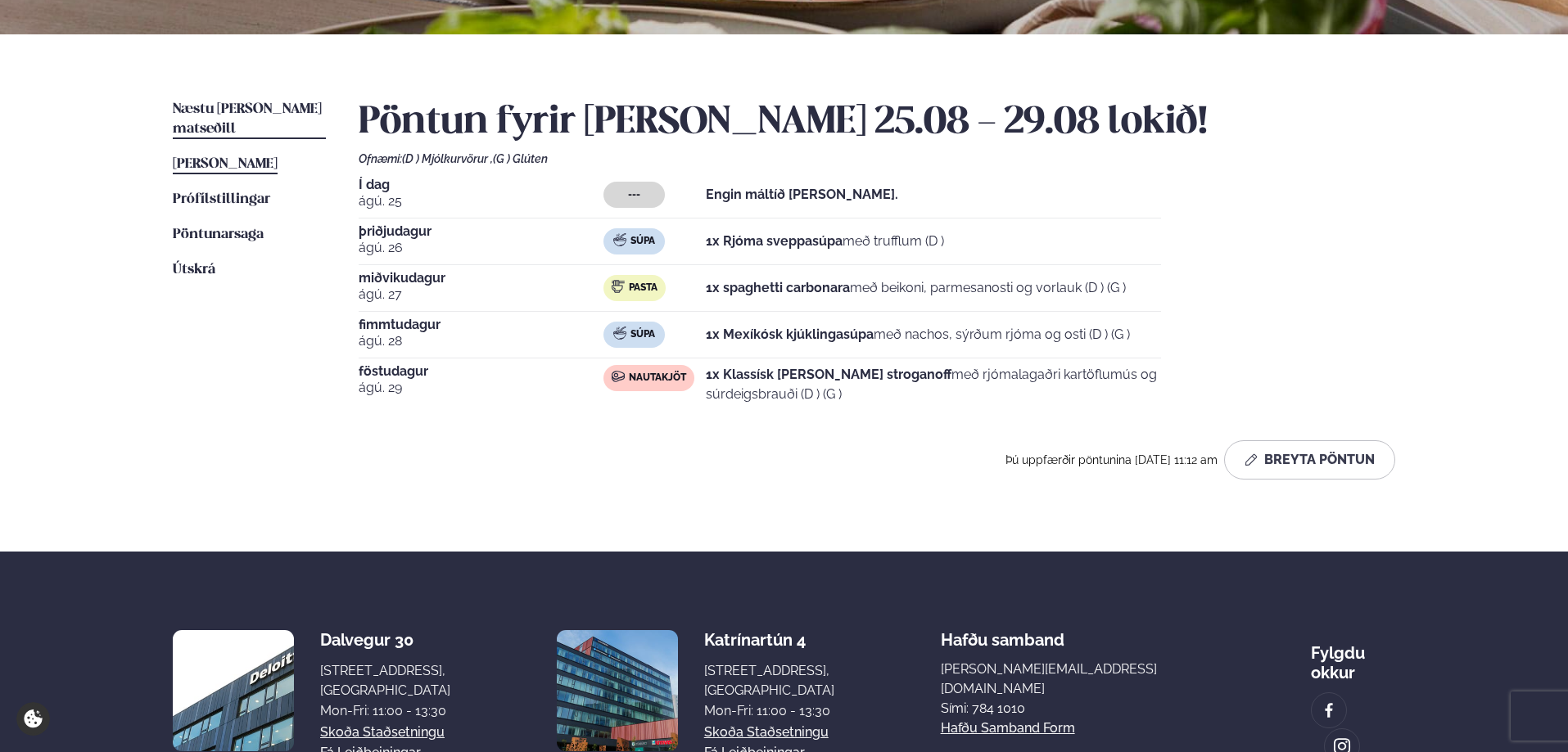
click at [210, 108] on span "Næstu [PERSON_NAME] matseðill" at bounding box center [247, 119] width 149 height 34
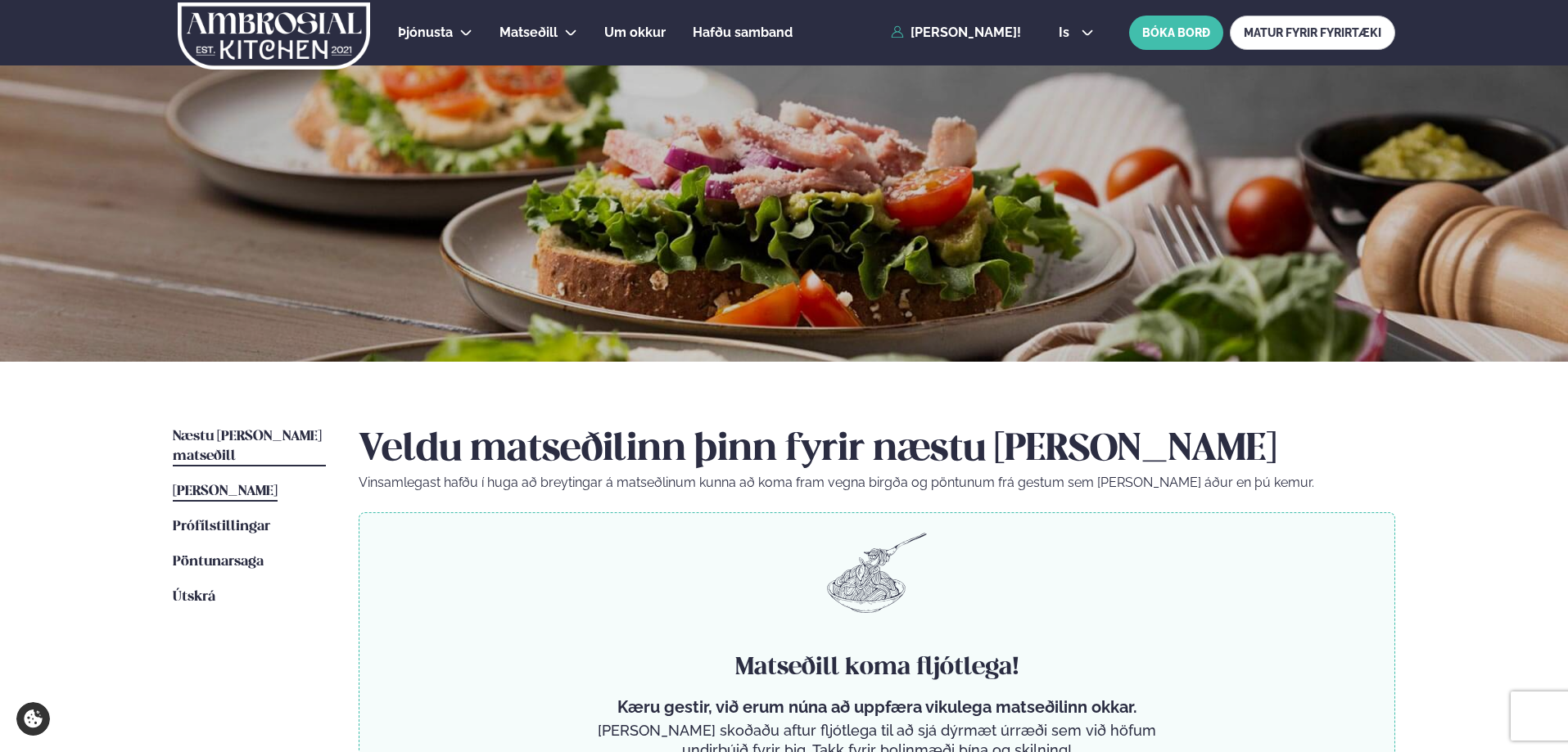
click at [244, 484] on span "[PERSON_NAME]" at bounding box center [225, 491] width 105 height 14
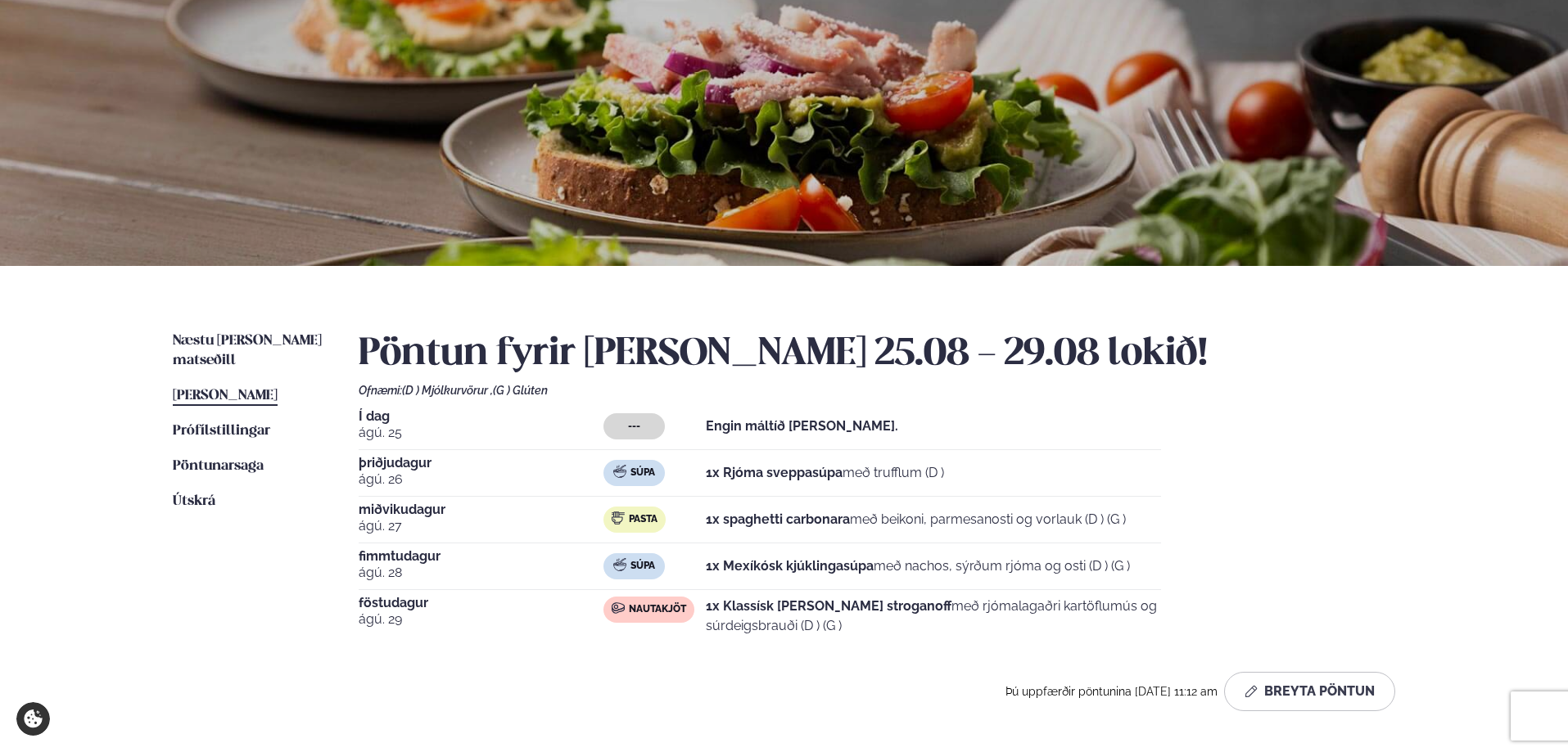
scroll to position [245, 0]
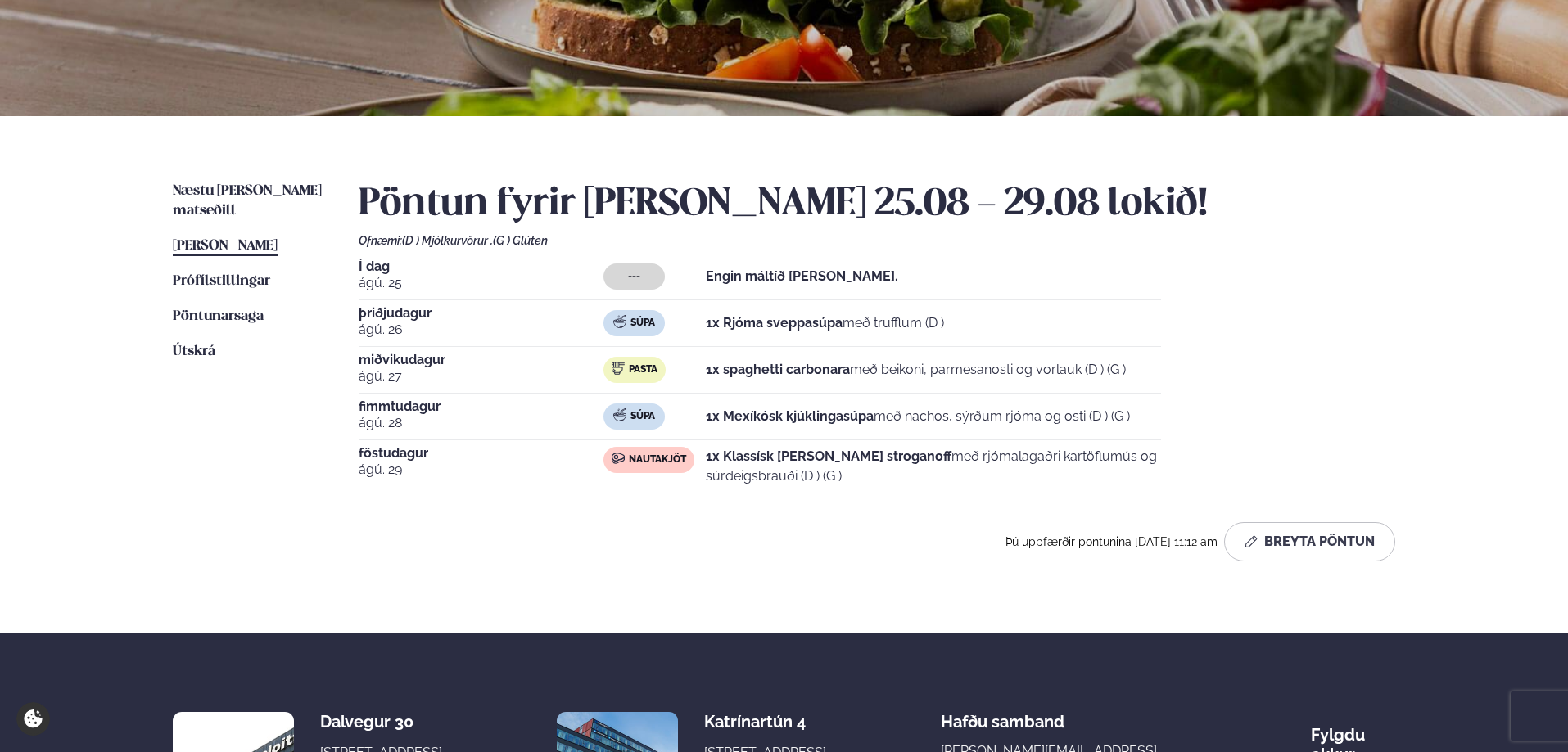
click at [364, 252] on div "Pöntun fyrir [PERSON_NAME] 25.08 - 29.08 lokið! Ofnæmi: (D ) Mjólkurvörur , (G …" at bounding box center [877, 371] width 1036 height 379
click at [364, 262] on span "Í dag" at bounding box center [481, 266] width 245 height 13
